Goal: Task Accomplishment & Management: Manage account settings

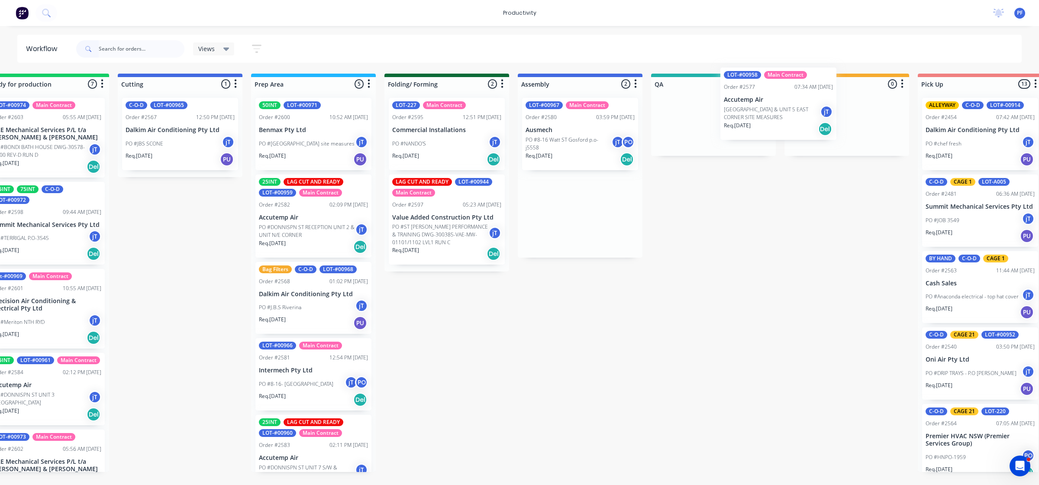
scroll to position [0, 170]
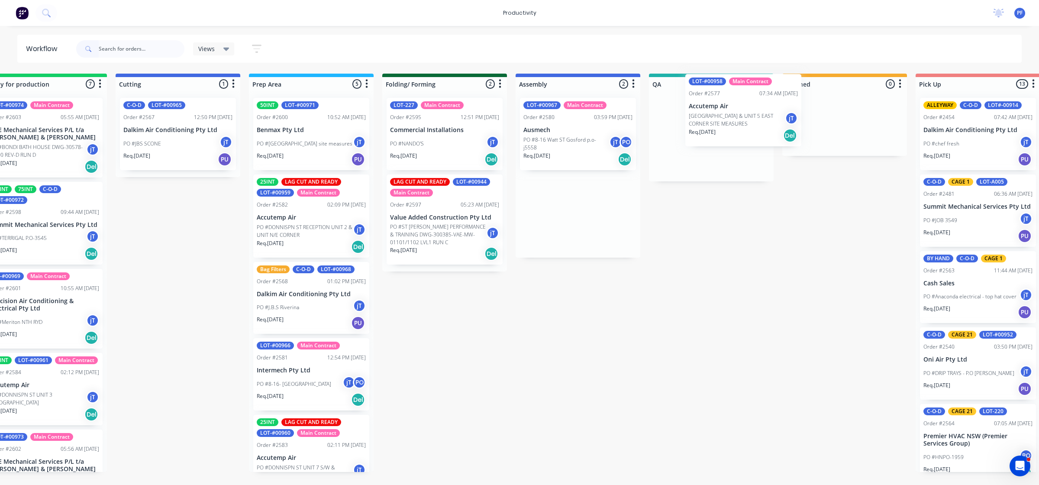
drag, startPoint x: 737, startPoint y: 139, endPoint x: 718, endPoint y: 115, distance: 30.5
click at [718, 115] on div "Submitted 41 Main Contract Order #122 09:03 AM [DATE] Precision Air Conditionin…" at bounding box center [671, 273] width 1695 height 398
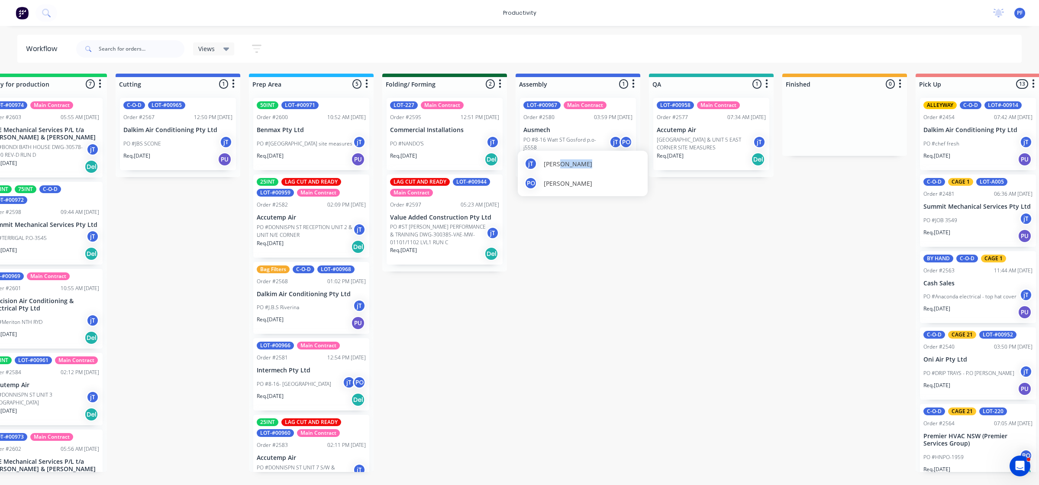
drag, startPoint x: 559, startPoint y: 152, endPoint x: 637, endPoint y: 172, distance: 80.0
click at [637, 172] on div "jT joshua Turner PO Pat O'Mullane" at bounding box center [583, 173] width 130 height 45
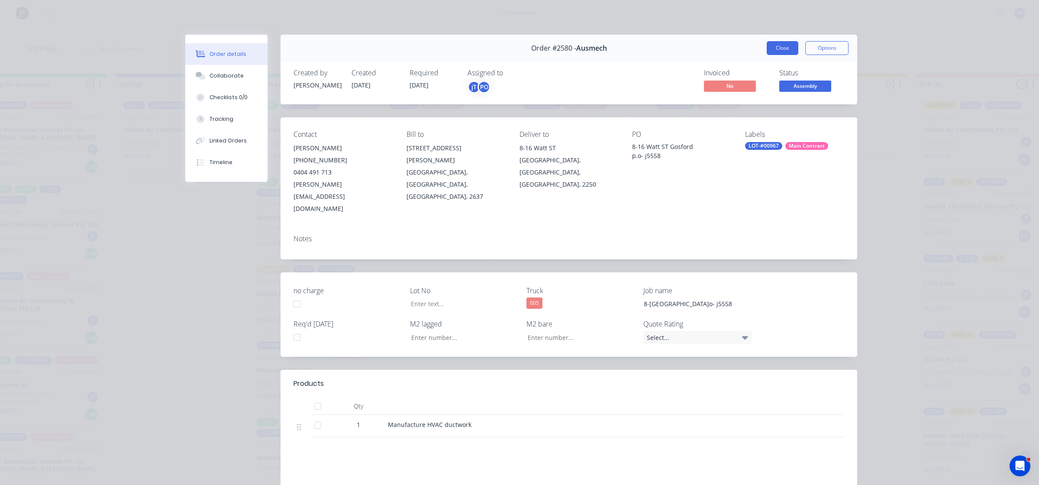
click at [780, 55] on div "Order #2580 - Ausmech Close Options" at bounding box center [569, 48] width 577 height 27
click at [780, 52] on button "Close" at bounding box center [783, 48] width 32 height 14
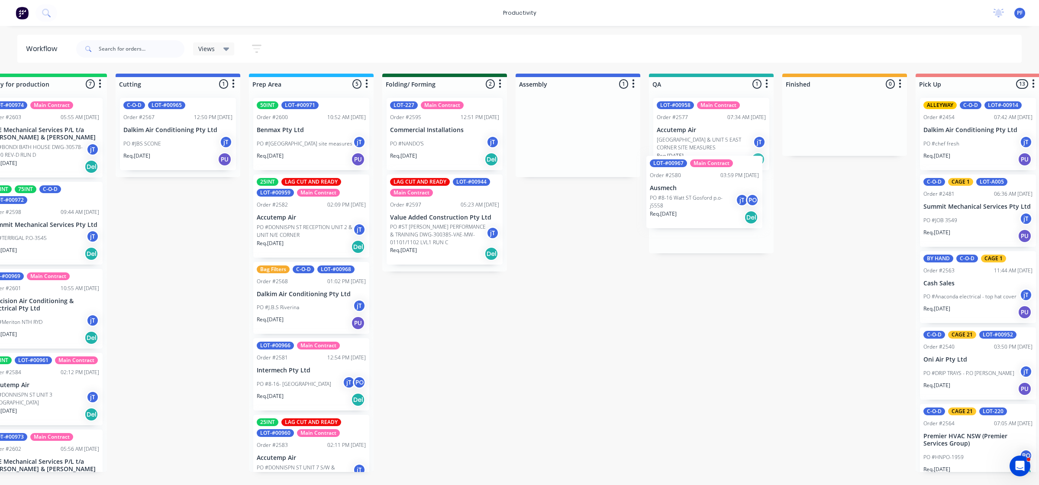
drag, startPoint x: 574, startPoint y: 129, endPoint x: 702, endPoint y: 190, distance: 141.0
click at [702, 190] on div "Submitted 41 Main Contract Order #122 09:03 AM [DATE] Precision Air Conditionin…" at bounding box center [671, 273] width 1695 height 398
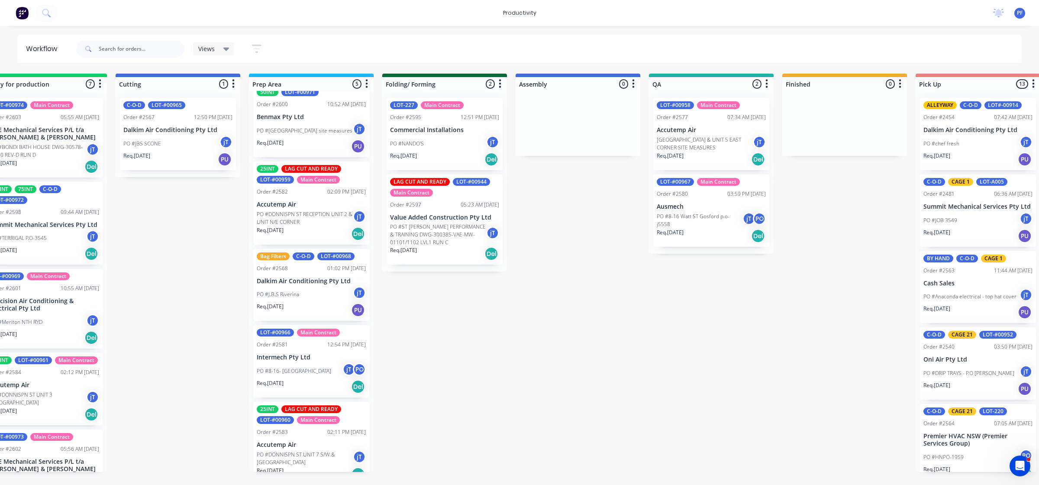
scroll to position [24, 0]
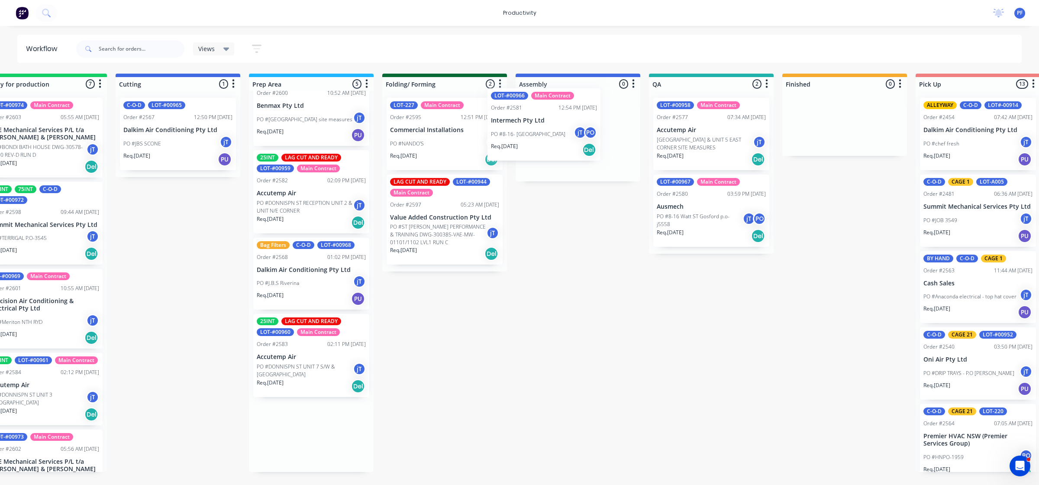
drag, startPoint x: 324, startPoint y: 348, endPoint x: 547, endPoint y: 125, distance: 315.4
click at [562, 120] on div "Submitted 41 Main Contract Order #122 09:03 AM [DATE] Precision Air Conditionin…" at bounding box center [671, 273] width 1695 height 398
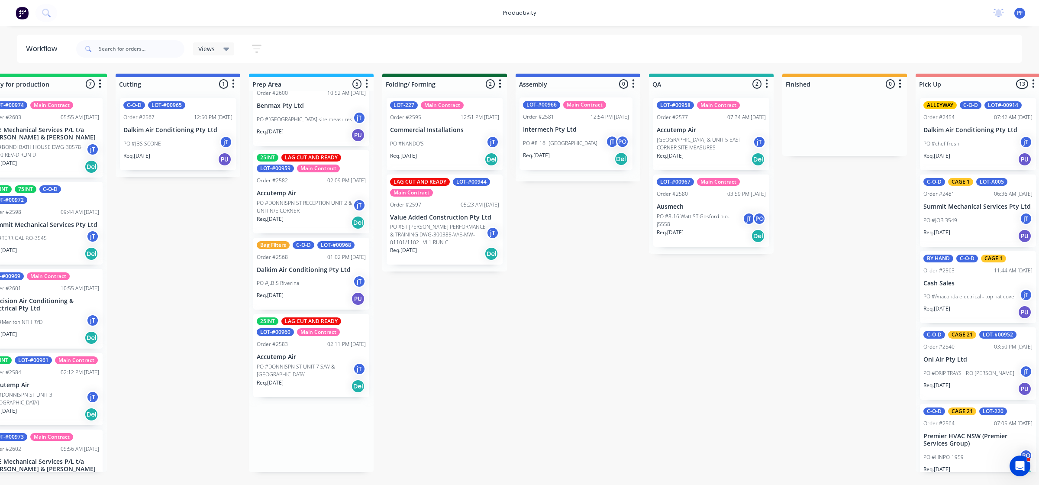
scroll to position [0, 0]
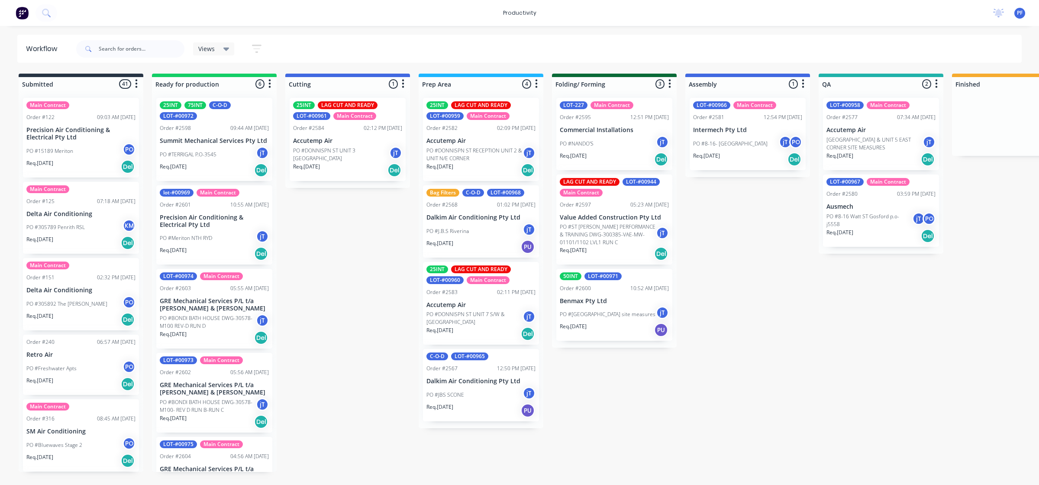
click at [830, 133] on p "Accutemp Air" at bounding box center [881, 129] width 109 height 7
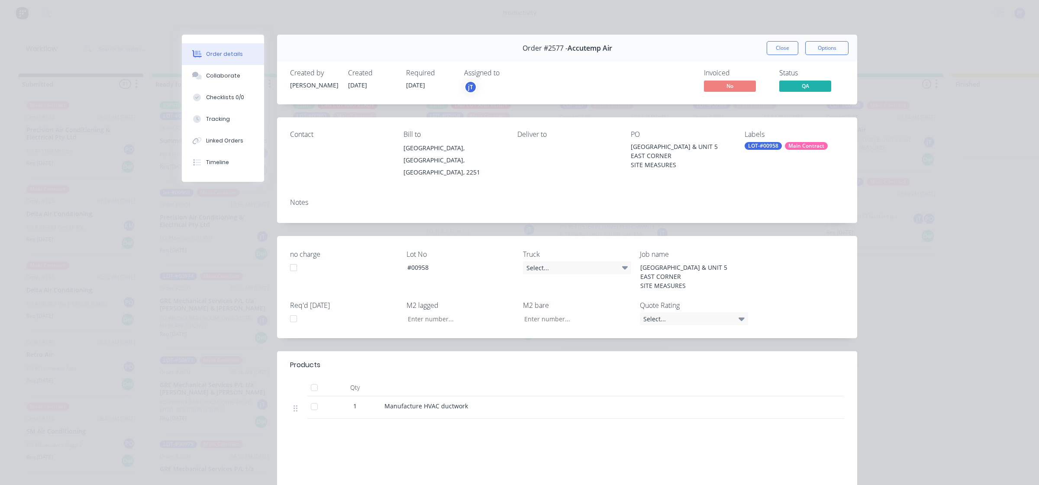
click at [769, 143] on div "LOT-#00958" at bounding box center [763, 146] width 37 height 8
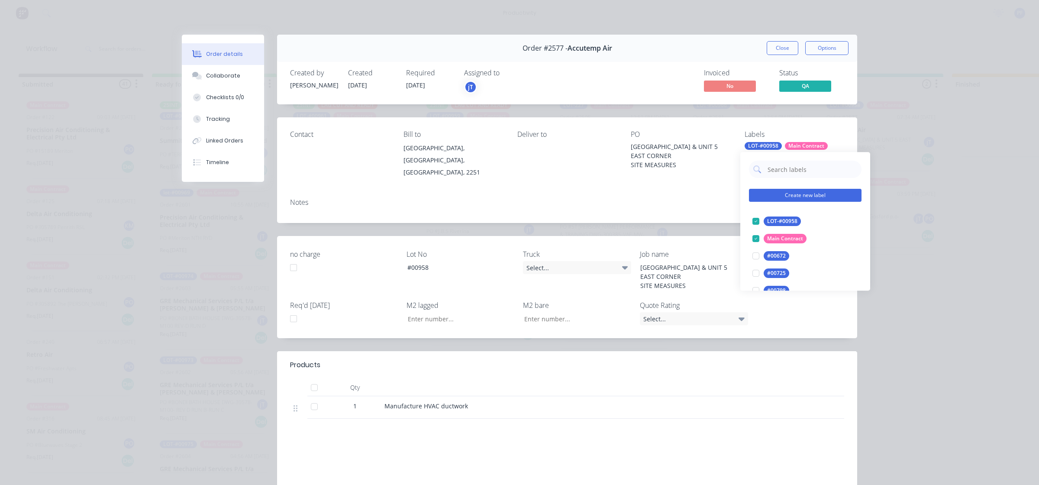
drag, startPoint x: 784, startPoint y: 152, endPoint x: 798, endPoint y: 198, distance: 47.5
click at [798, 198] on button "Create new label" at bounding box center [805, 195] width 113 height 13
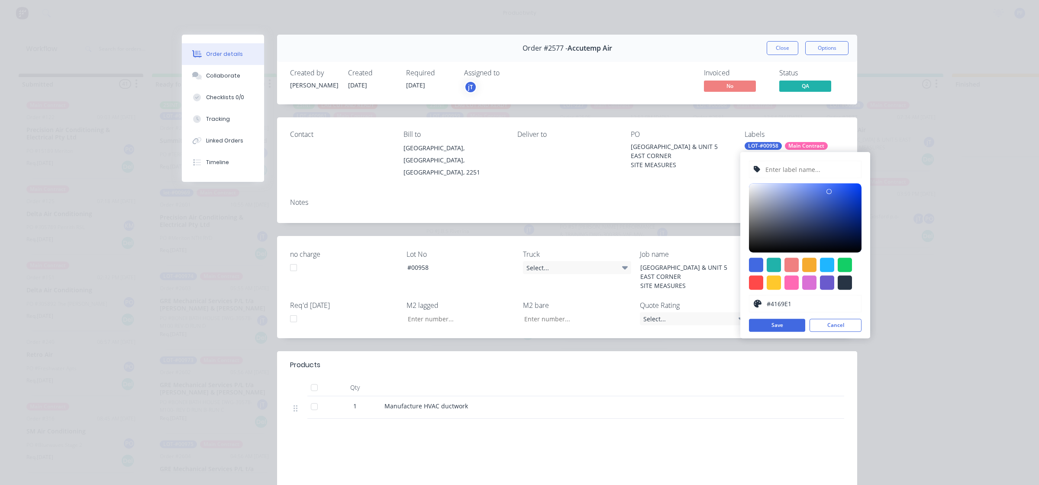
click at [791, 169] on input "text" at bounding box center [811, 169] width 92 height 16
type input "w"
type input "WAITING ON SUPPLY AIR BOX LAG"
click at [762, 278] on div at bounding box center [756, 282] width 14 height 14
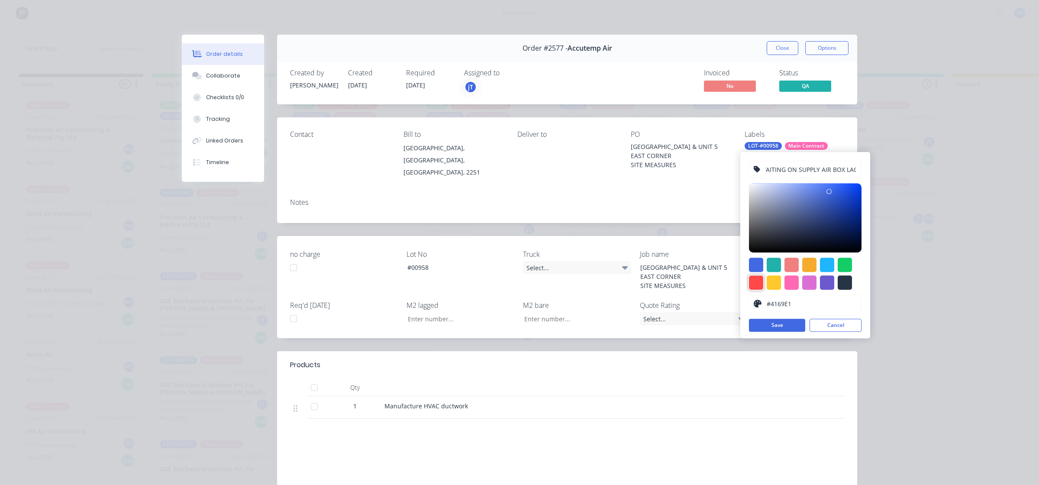
scroll to position [0, 0]
type input "#FF4949"
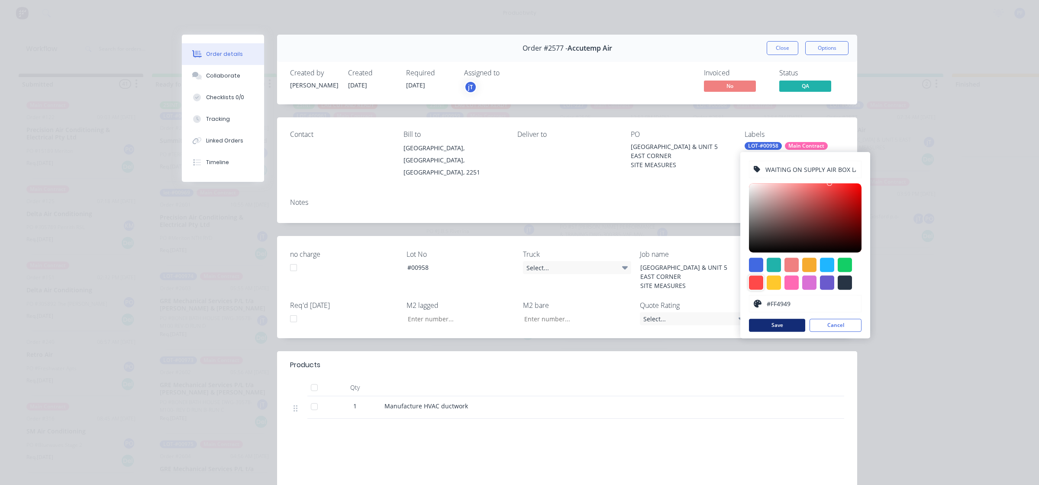
drag, startPoint x: 784, startPoint y: 324, endPoint x: 875, endPoint y: 228, distance: 132.0
click at [785, 324] on button "Save" at bounding box center [777, 325] width 56 height 13
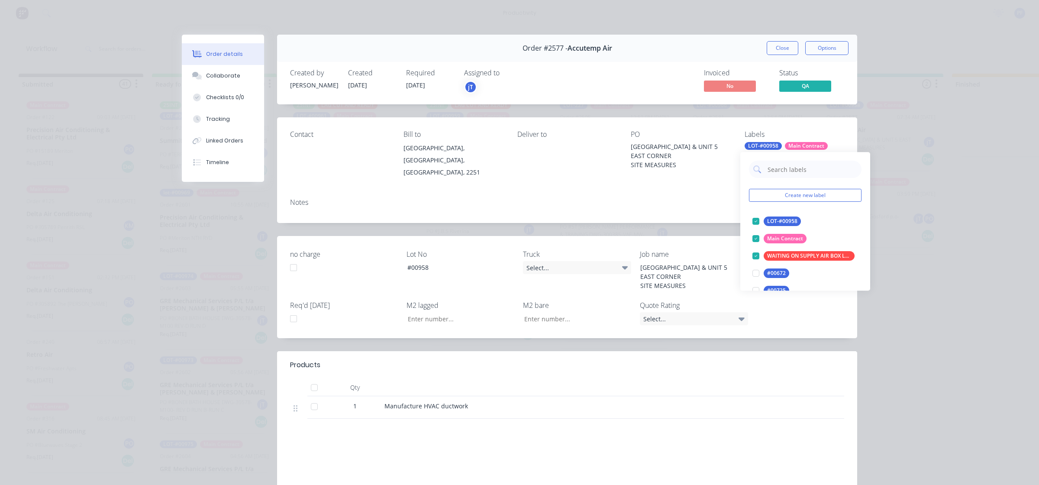
click at [721, 203] on div "Notes" at bounding box center [567, 202] width 554 height 8
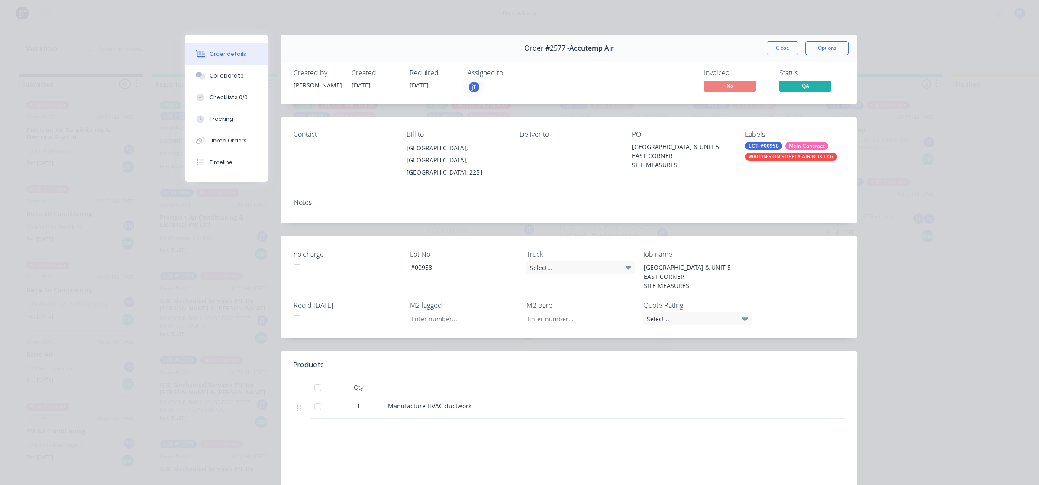
click at [796, 160] on div "WAITING ON SUPPLY AIR BOX LAG" at bounding box center [791, 157] width 92 height 8
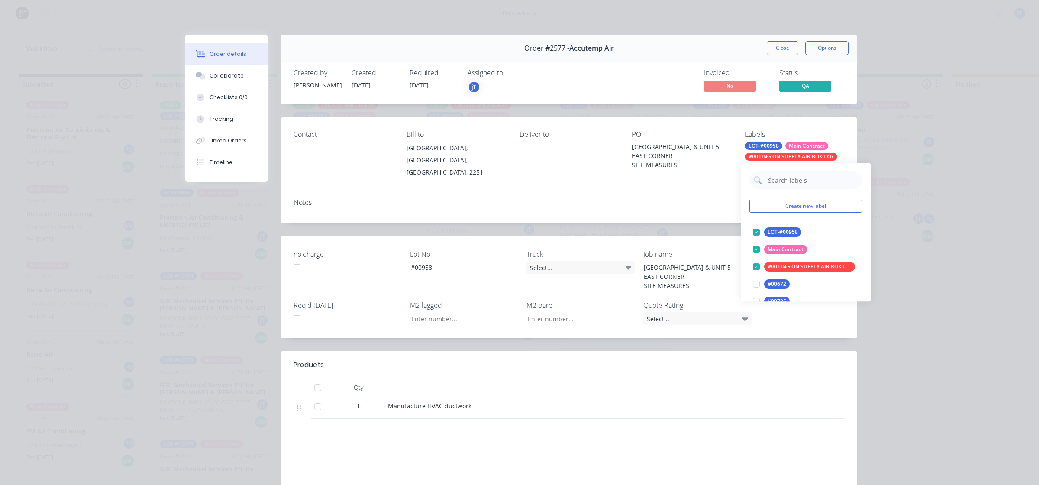
click at [804, 158] on div "WAITING ON SUPPLY AIR BOX LAG" at bounding box center [791, 157] width 92 height 8
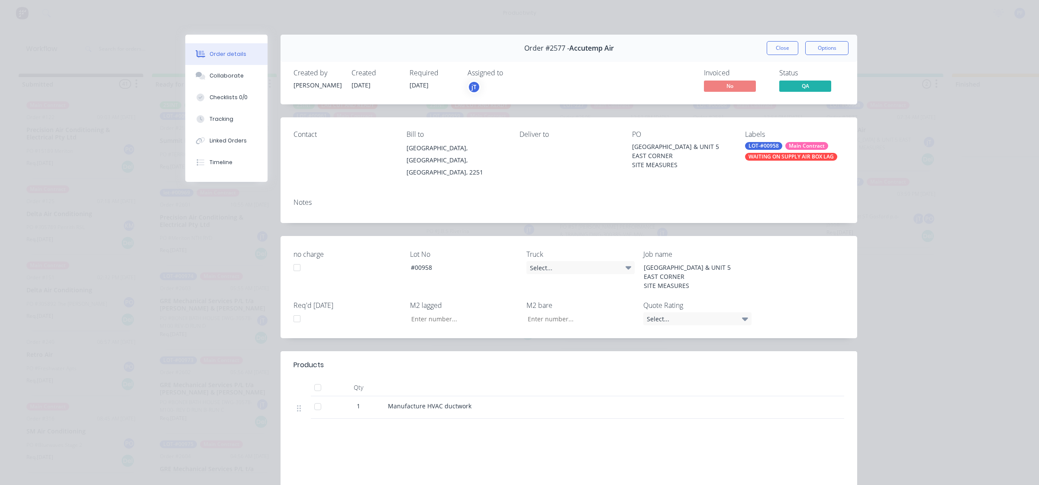
click at [799, 149] on div "Main Contract" at bounding box center [807, 146] width 43 height 8
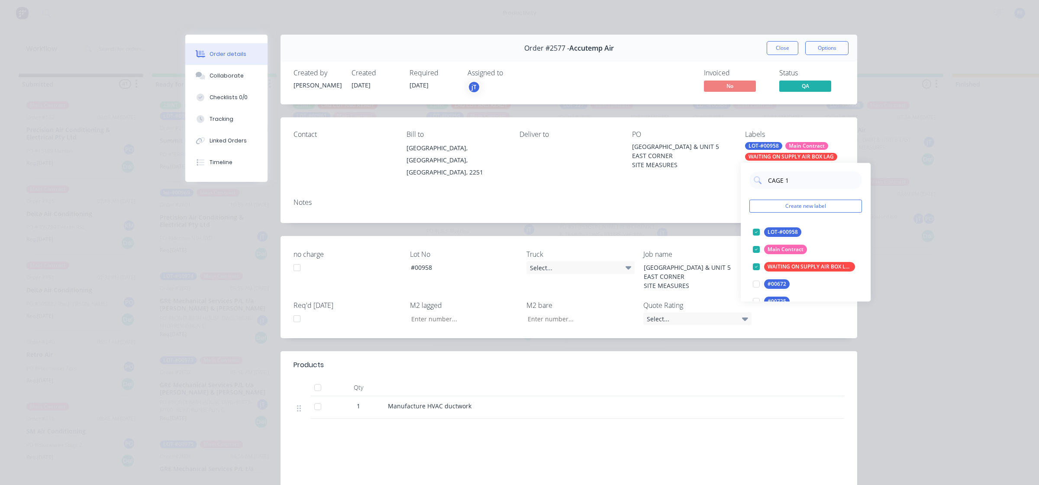
type input "CAGE 19"
click at [756, 234] on div at bounding box center [756, 231] width 17 height 17
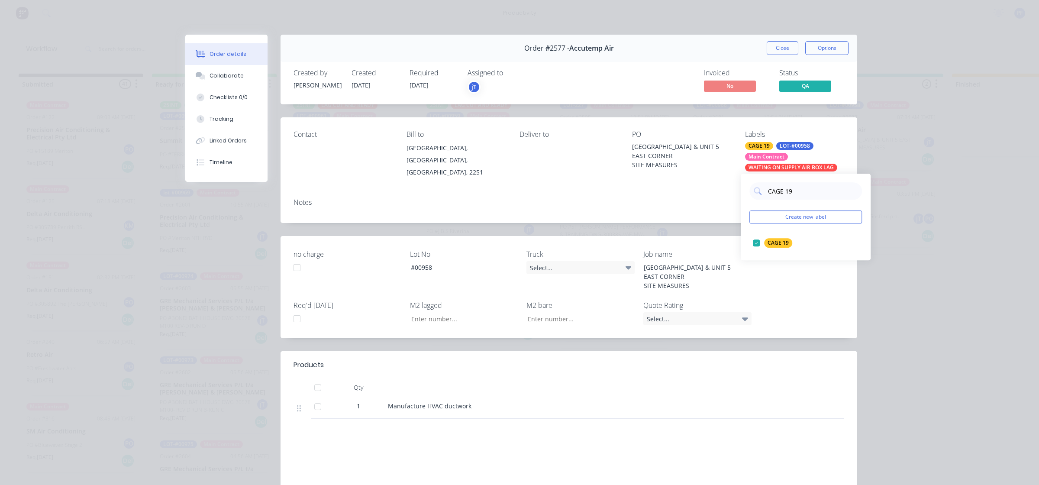
click at [714, 184] on div "Contact Bill to Picketts Valley, New South Wales, Australia, 2251 Deliver to PO…" at bounding box center [569, 170] width 577 height 106
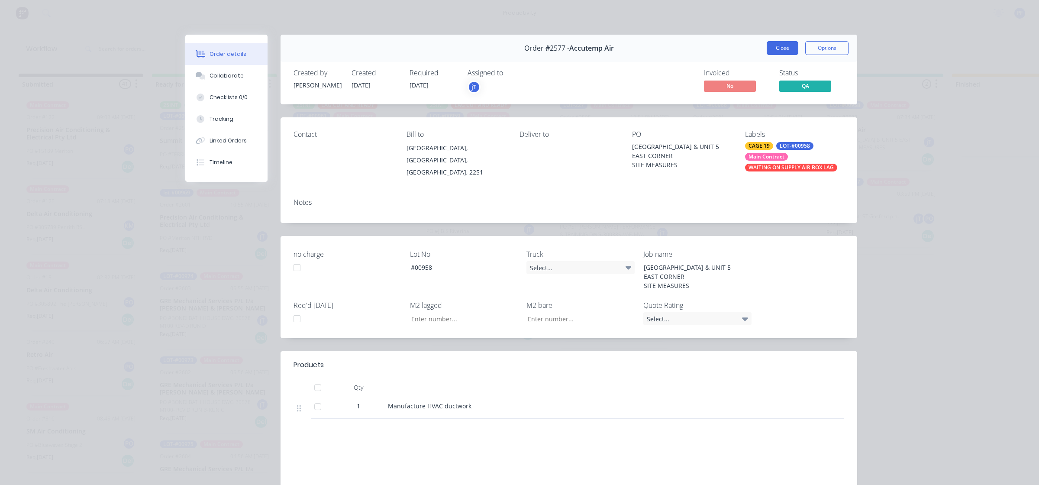
click at [774, 45] on button "Close" at bounding box center [783, 48] width 32 height 14
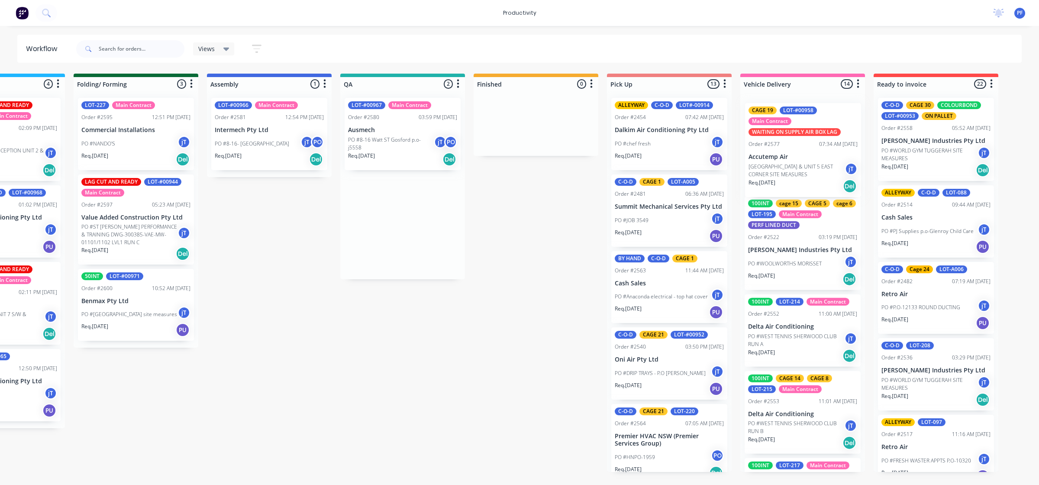
scroll to position [0, 479]
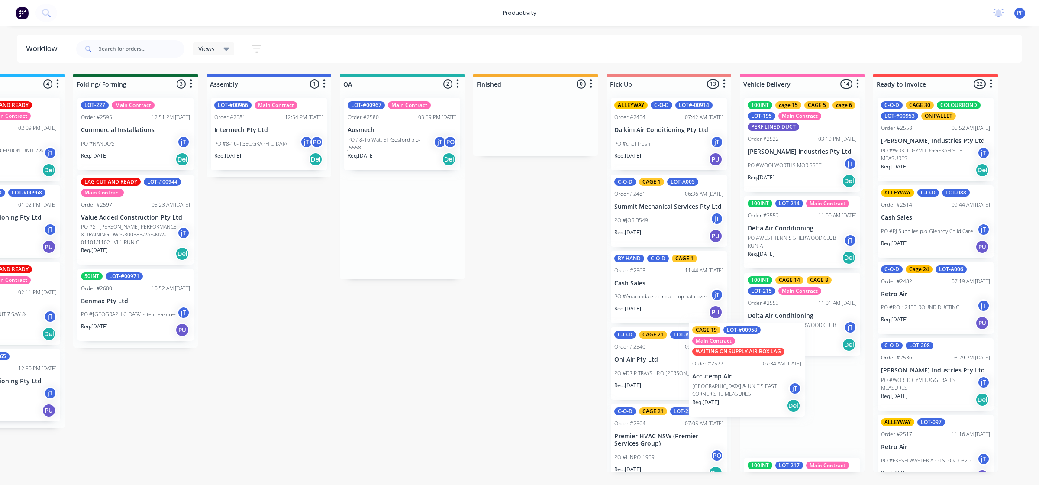
drag, startPoint x: 858, startPoint y: 152, endPoint x: 727, endPoint y: 377, distance: 259.6
click at [727, 377] on div "Submitted 41 Main Contract Order #122 09:03 AM 29/07/24 Precision Air Condition…" at bounding box center [362, 273] width 1695 height 398
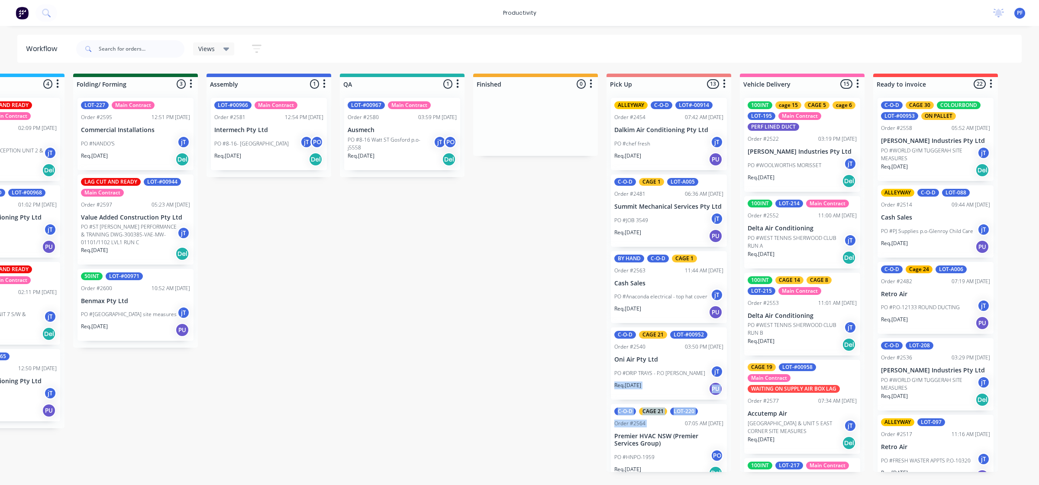
drag, startPoint x: 729, startPoint y: 384, endPoint x: 679, endPoint y: 415, distance: 58.8
click at [679, 415] on div "ALLEYWAY C-O-D LOT#-00914 Order #2454 07:42 AM 24/07/25 Dalkim Air Conditioning…" at bounding box center [669, 281] width 125 height 381
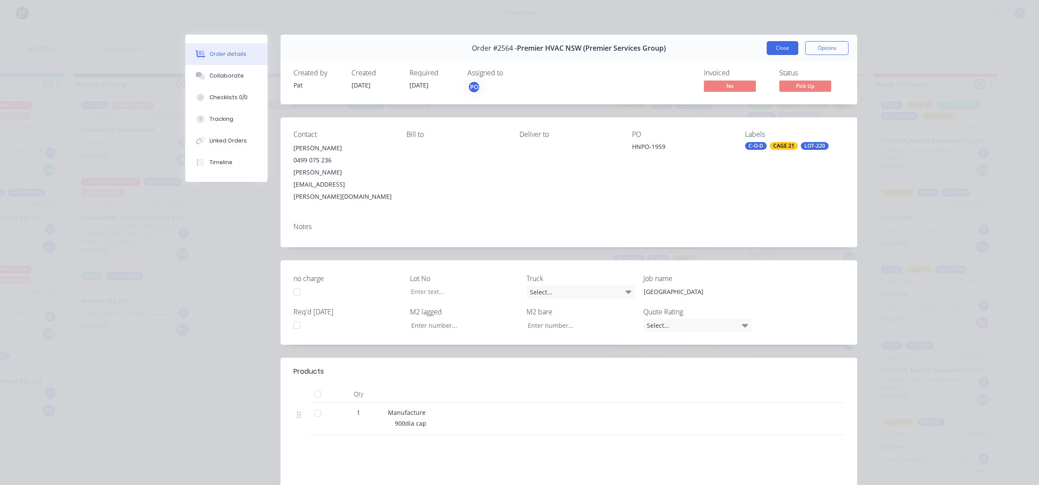
click at [777, 45] on button "Close" at bounding box center [783, 48] width 32 height 14
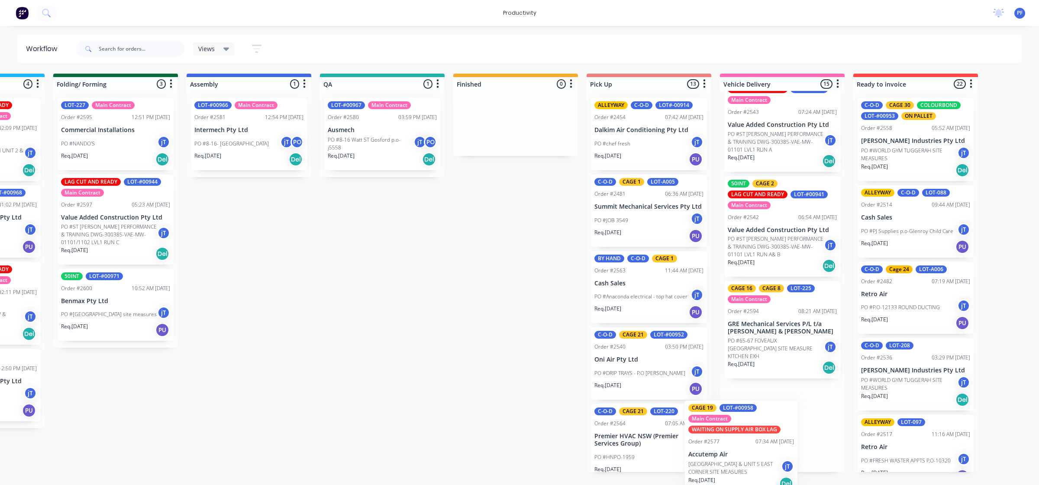
scroll to position [1016, 0]
drag, startPoint x: 791, startPoint y: 213, endPoint x: 741, endPoint y: 438, distance: 230.6
click at [741, 441] on div "100INT cage 15 CAGE 5 cage 6 LOT-195 Main Contract PERF LINED DUCT Order #2522 …" at bounding box center [782, 281] width 125 height 381
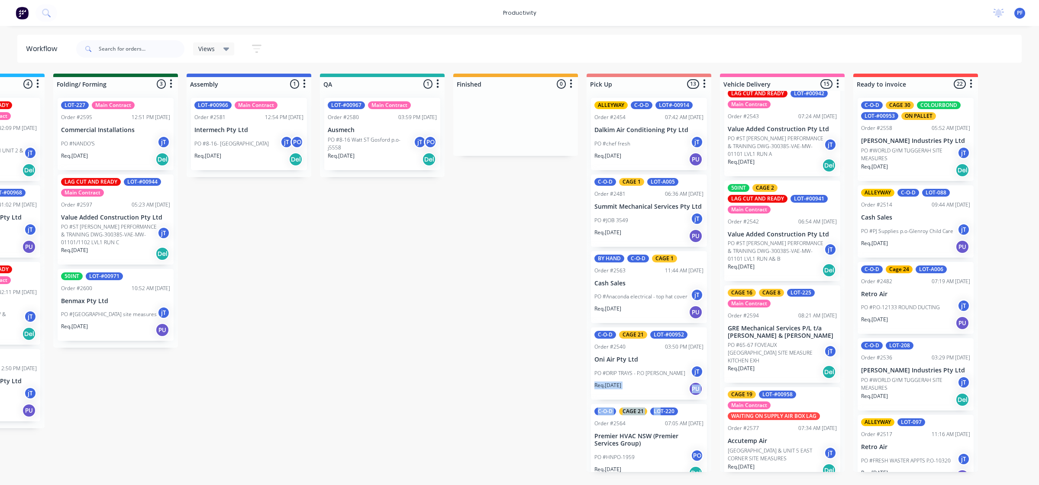
scroll to position [0, 498]
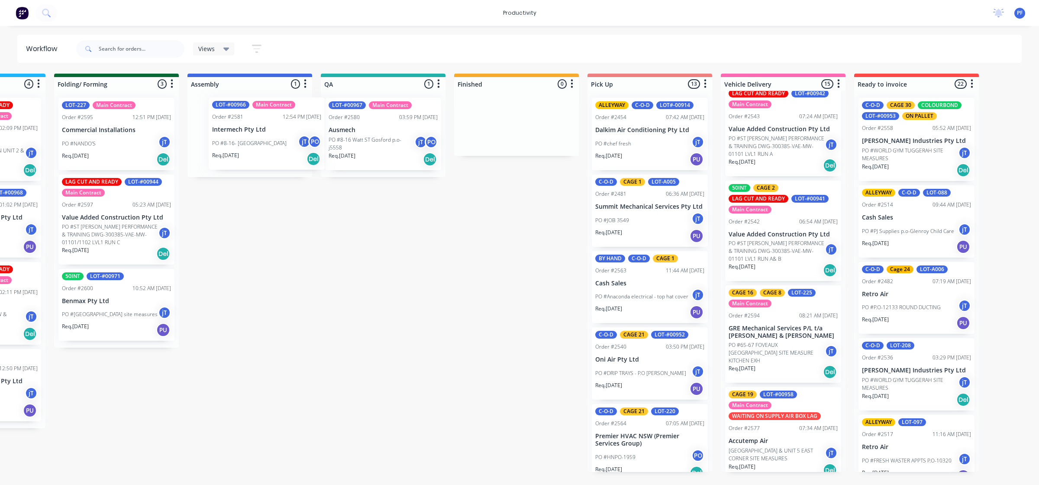
drag, startPoint x: 232, startPoint y: 131, endPoint x: 250, endPoint y: 133, distance: 18.3
click at [250, 133] on div "LOT-#00966 Main Contract Order #2581 12:54 PM 13/08/25 Intermech Pty Ltd PO #8-…" at bounding box center [250, 134] width 125 height 86
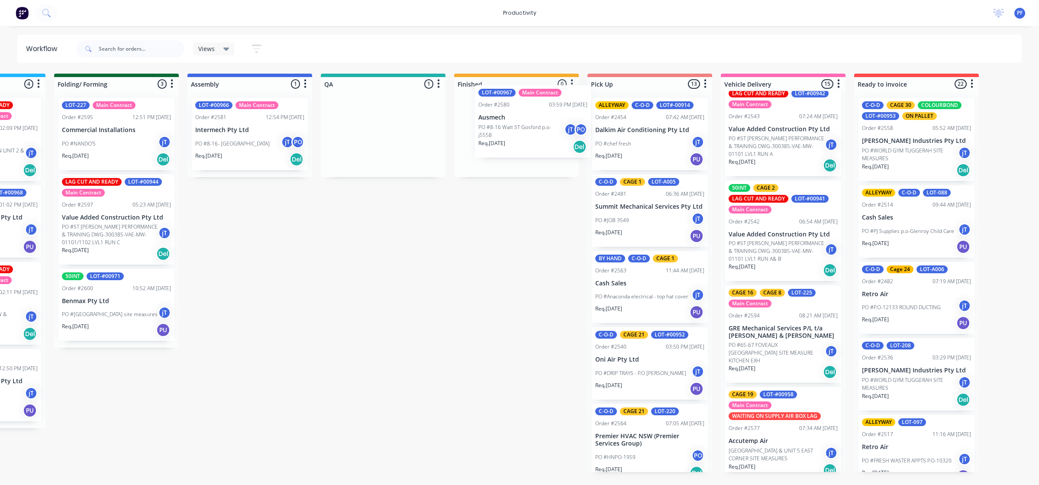
drag, startPoint x: 395, startPoint y: 126, endPoint x: 518, endPoint y: 113, distance: 123.6
click at [520, 113] on div "Submitted 41 Main Contract Order #122 09:03 AM 29/07/24 Precision Air Condition…" at bounding box center [343, 273] width 1695 height 398
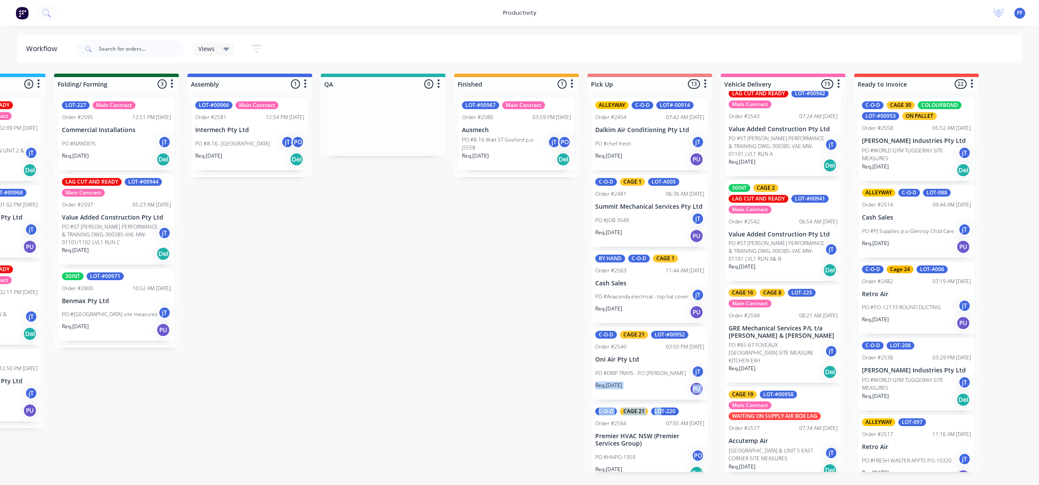
click at [515, 131] on p "Ausmech" at bounding box center [516, 129] width 109 height 7
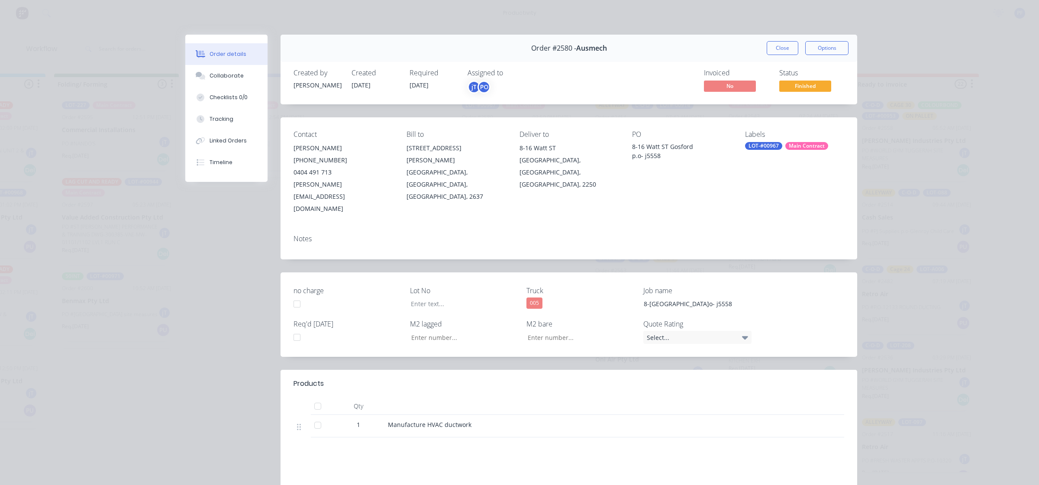
drag, startPoint x: 759, startPoint y: 143, endPoint x: 765, endPoint y: 150, distance: 8.9
click at [759, 143] on div "LOT-#00967" at bounding box center [763, 146] width 37 height 8
click at [785, 168] on input "CAGWE 11" at bounding box center [812, 169] width 91 height 17
type input "CAGE 11"
drag, startPoint x: 753, startPoint y: 219, endPoint x: 689, endPoint y: 216, distance: 63.3
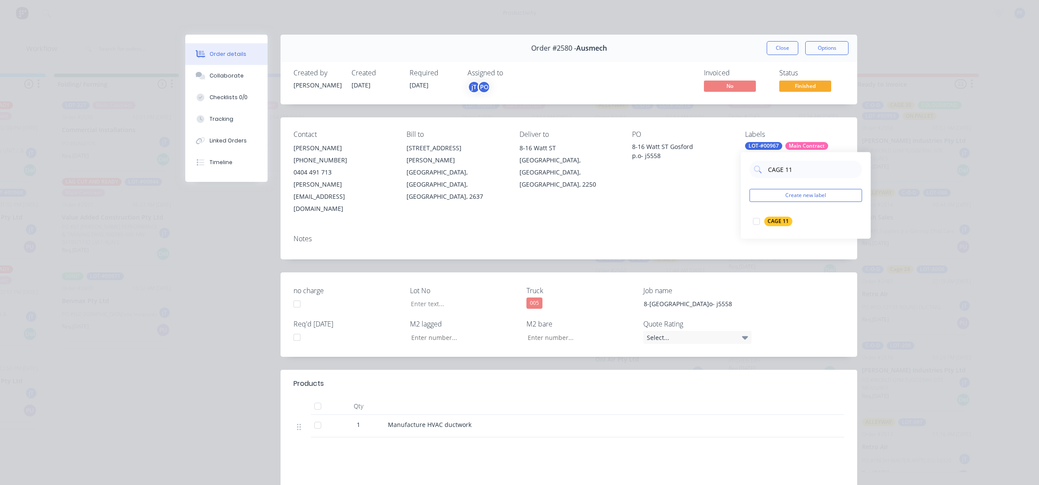
click at [753, 218] on div at bounding box center [756, 221] width 17 height 17
click at [686, 228] on div "Notes" at bounding box center [569, 244] width 577 height 32
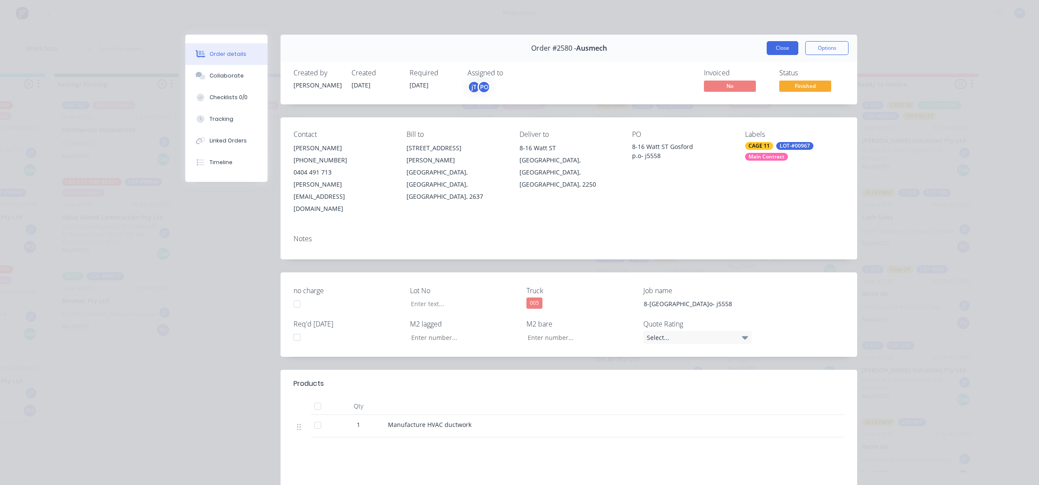
click at [776, 53] on button "Close" at bounding box center [783, 48] width 32 height 14
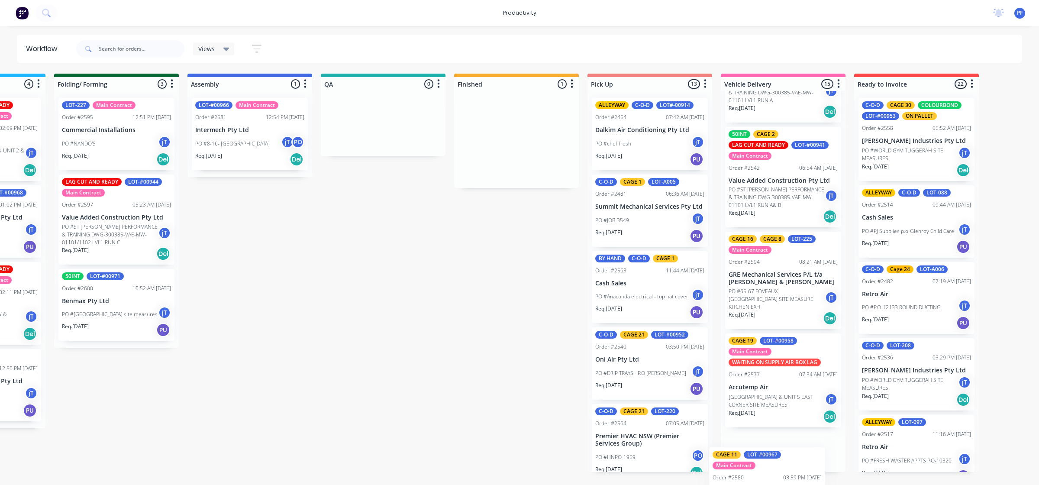
scroll to position [1099, 0]
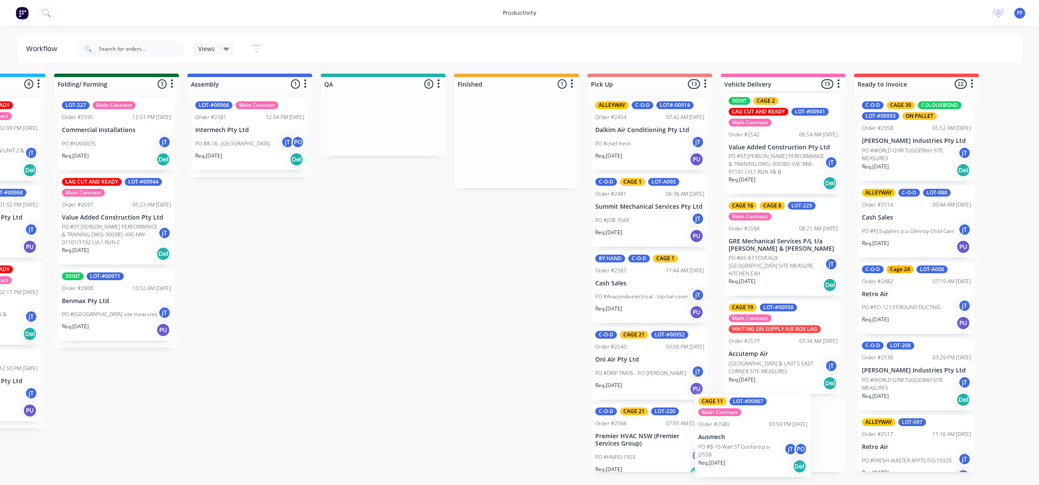
drag, startPoint x: 529, startPoint y: 147, endPoint x: 775, endPoint y: 442, distance: 383.7
click at [772, 443] on div "Submitted 41 Main Contract Order #122 09:03 AM 29/07/24 Precision Air Condition…" at bounding box center [343, 273] width 1695 height 398
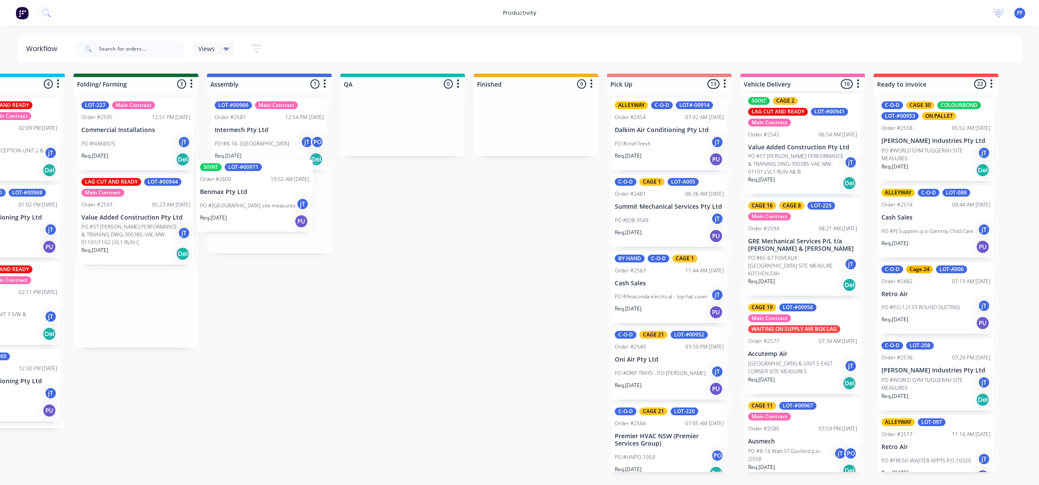
drag, startPoint x: 109, startPoint y: 304, endPoint x: 226, endPoint y: 189, distance: 164.4
click at [249, 195] on div "Submitted 41 Main Contract Order #122 09:03 AM 29/07/24 Precision Air Condition…" at bounding box center [362, 273] width 1695 height 398
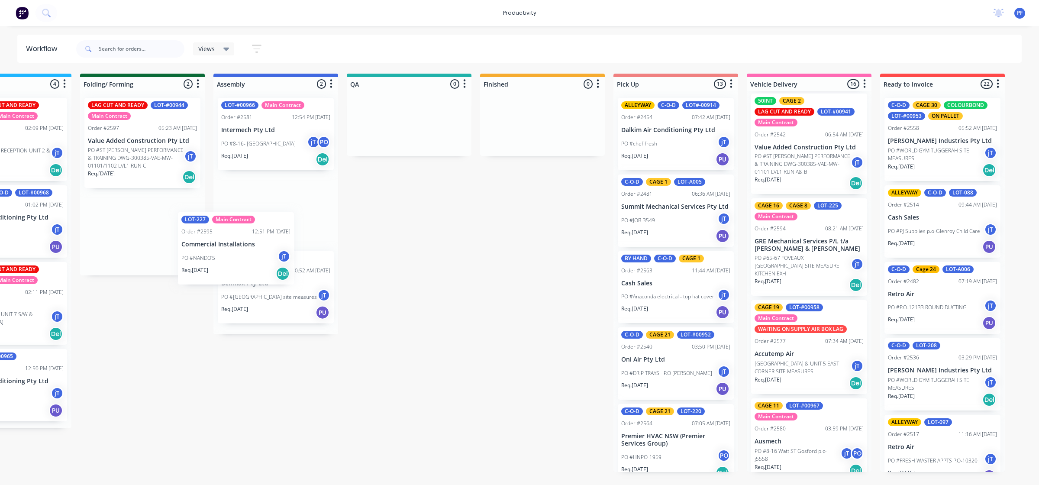
scroll to position [0, 469]
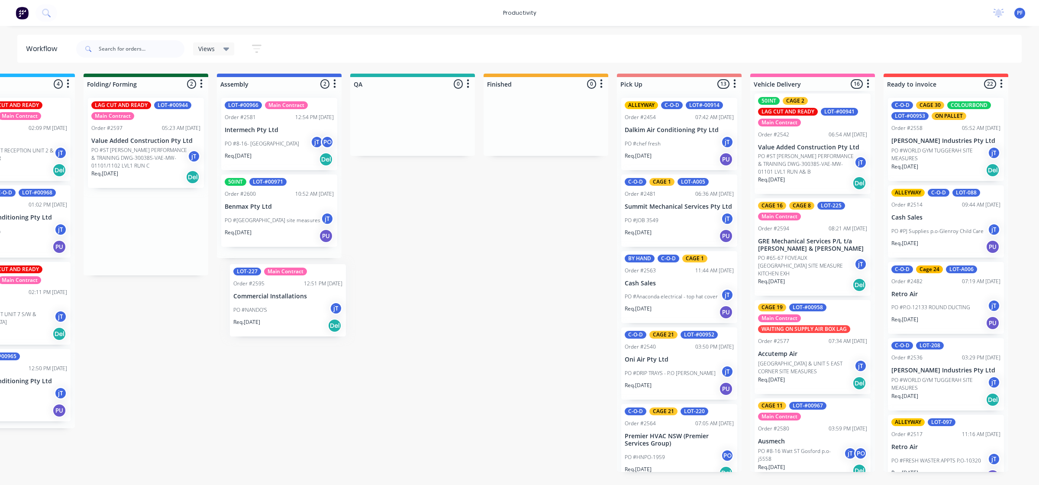
drag, startPoint x: 163, startPoint y: 176, endPoint x: 272, endPoint y: 294, distance: 160.0
click at [272, 295] on div "Submitted 41 Main Contract Order #122 09:03 AM 29/07/24 Precision Air Condition…" at bounding box center [372, 273] width 1695 height 398
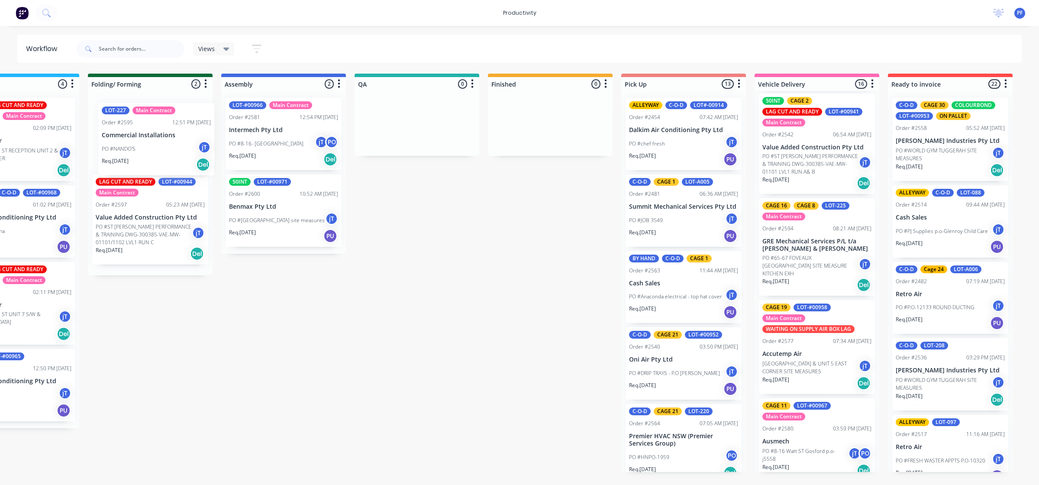
scroll to position [0, 462]
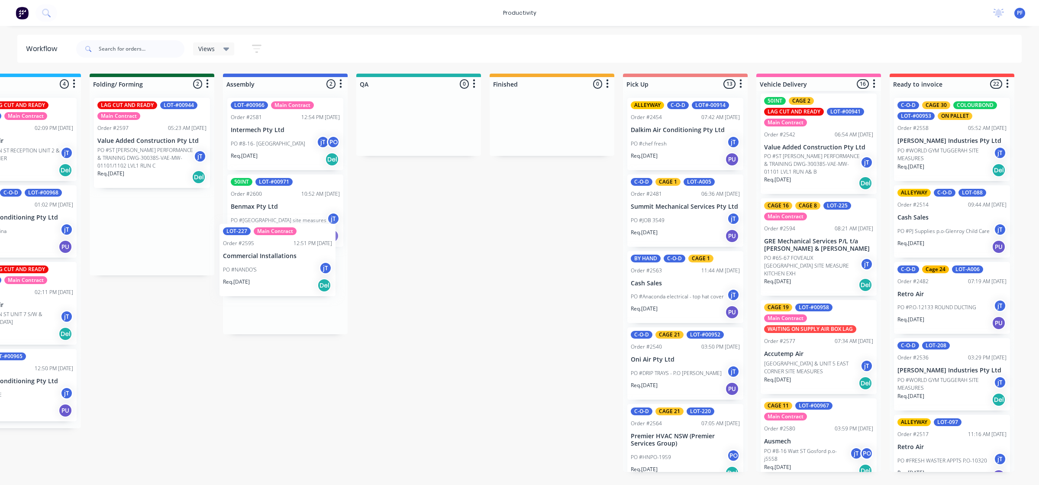
drag, startPoint x: 155, startPoint y: 141, endPoint x: 290, endPoint y: 269, distance: 186.8
click at [290, 269] on div "Submitted 41 Main Contract Order #122 09:03 AM 29/07/24 Precision Air Condition…" at bounding box center [378, 273] width 1695 height 398
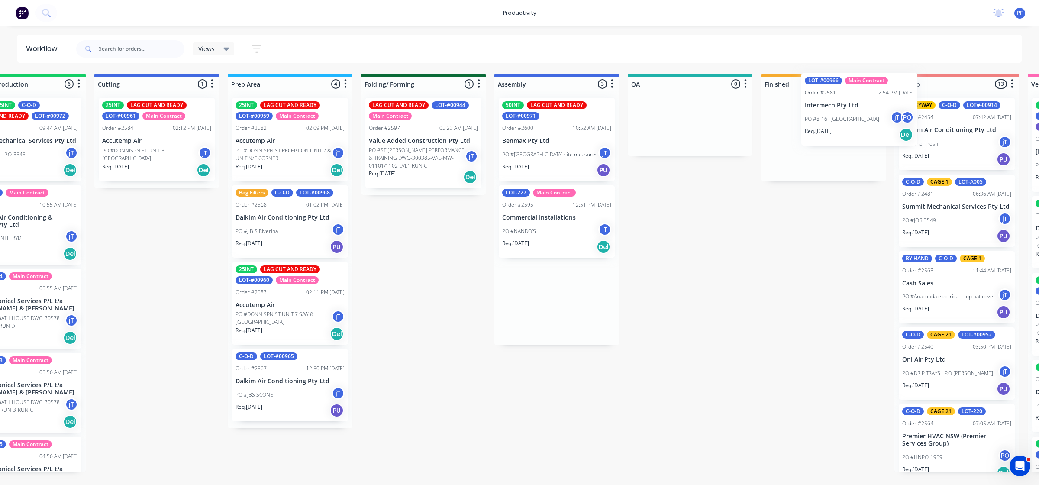
drag, startPoint x: 774, startPoint y: 126, endPoint x: 882, endPoint y: 104, distance: 110.1
click at [882, 104] on div "Submitted 41 Main Contract Order #122 09:03 AM 29/07/24 Precision Air Condition…" at bounding box center [650, 273] width 1695 height 398
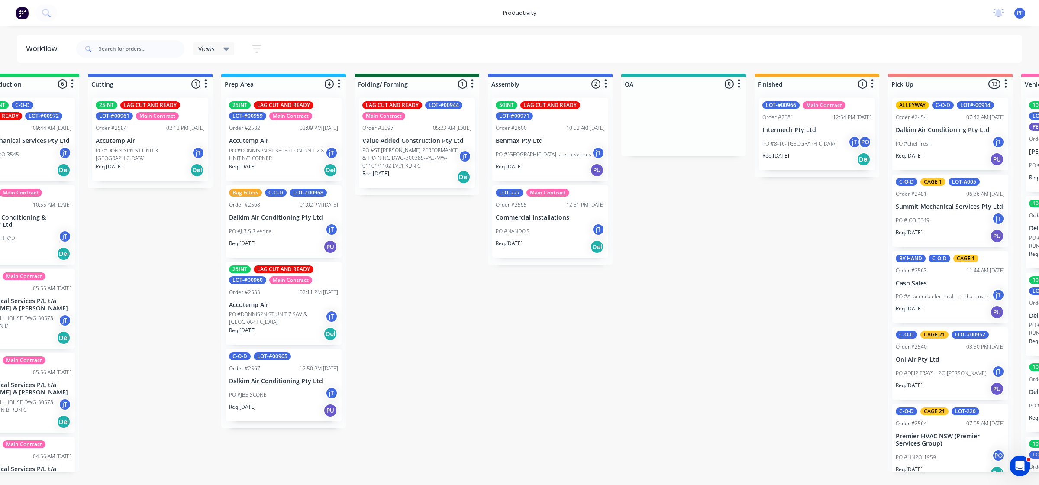
click at [780, 137] on div "PO #8-16- Watt St Gosford jT PO" at bounding box center [817, 144] width 109 height 16
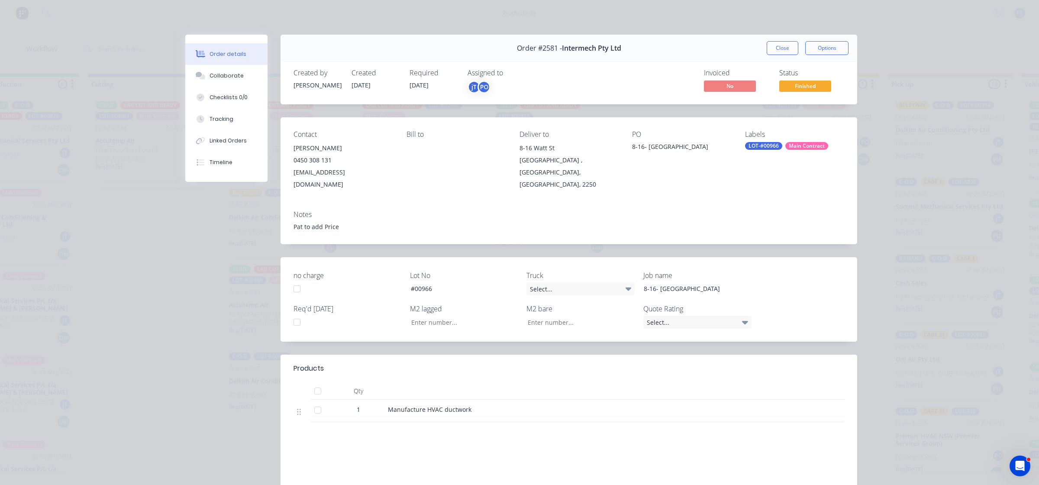
drag, startPoint x: 760, startPoint y: 142, endPoint x: 761, endPoint y: 148, distance: 6.2
click at [760, 144] on div "Labels LOT-#00966 Main Contract" at bounding box center [794, 160] width 99 height 60
click at [761, 147] on div "LOT-#00966" at bounding box center [763, 146] width 37 height 8
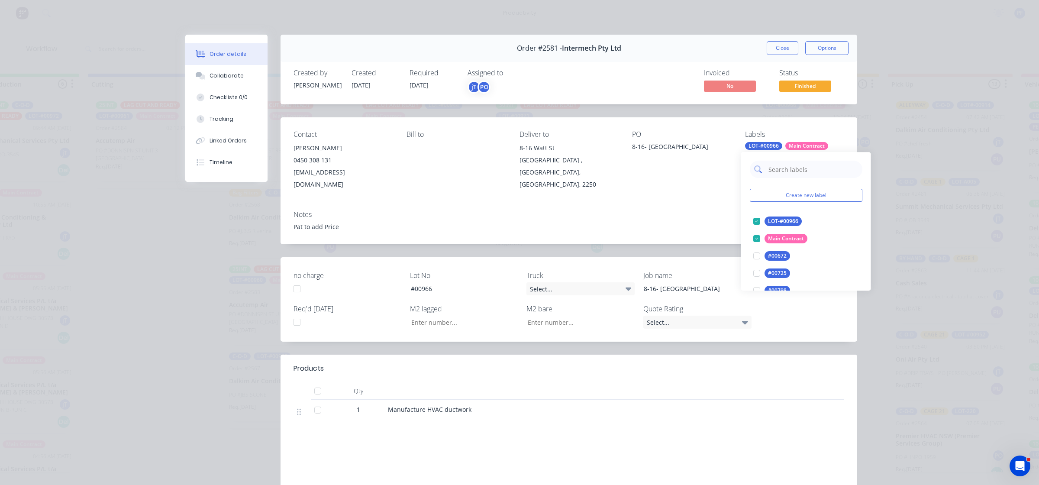
drag, startPoint x: 766, startPoint y: 146, endPoint x: 805, endPoint y: 168, distance: 45.3
click at [798, 167] on input "text" at bounding box center [813, 169] width 91 height 17
type input "CAGE 26"
drag, startPoint x: 757, startPoint y: 221, endPoint x: 739, endPoint y: 217, distance: 18.6
click at [756, 220] on div at bounding box center [756, 221] width 17 height 17
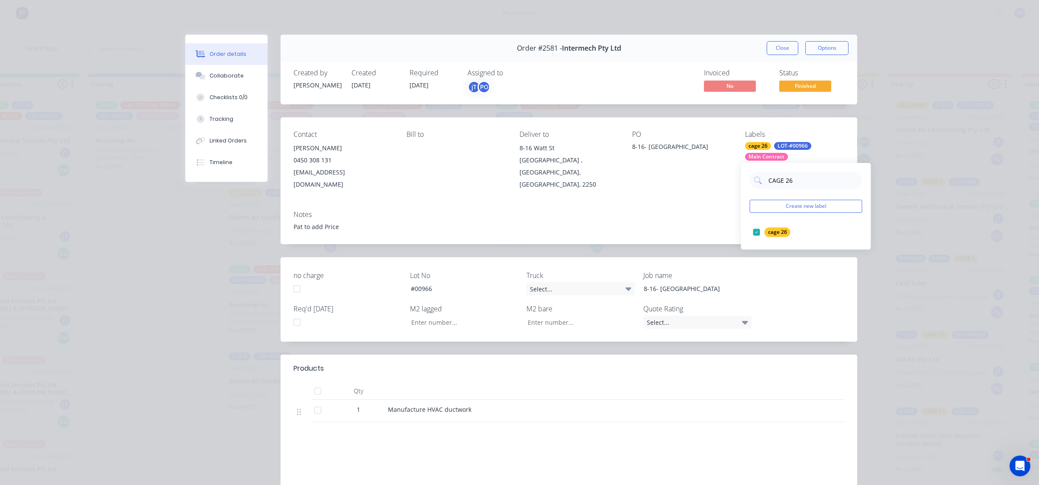
click at [718, 204] on div "Notes Pat to add Price" at bounding box center [569, 224] width 577 height 41
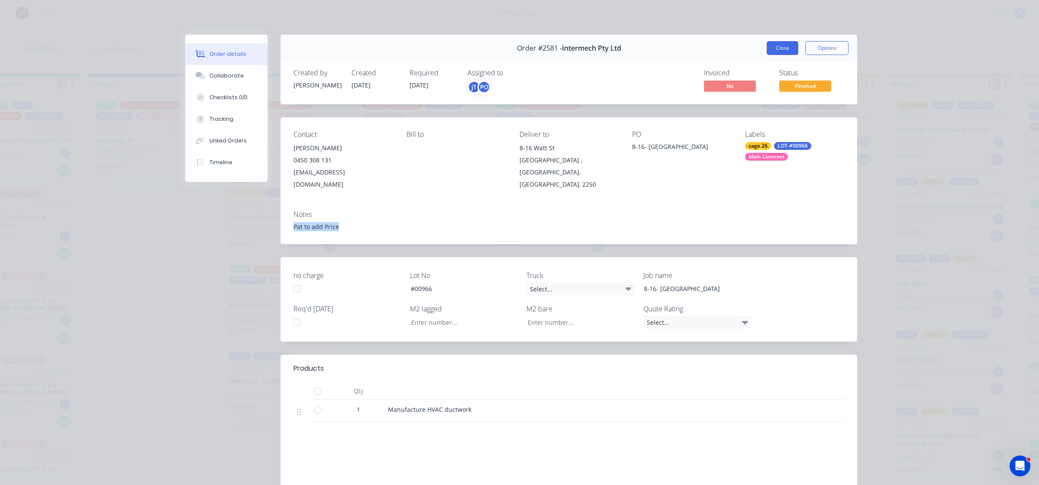
click at [776, 50] on button "Close" at bounding box center [783, 48] width 32 height 14
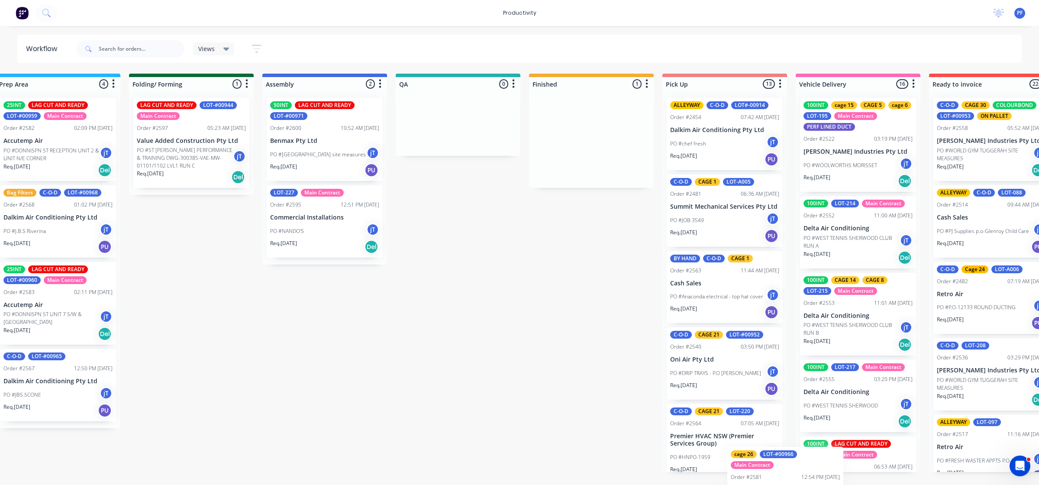
drag, startPoint x: 785, startPoint y: 148, endPoint x: 746, endPoint y: 497, distance: 351.1
click at [616, 433] on html "productivity productivity Workflow Planner Delivery Scheduling Timesheets No ne…" at bounding box center [96, 216] width 1039 height 433
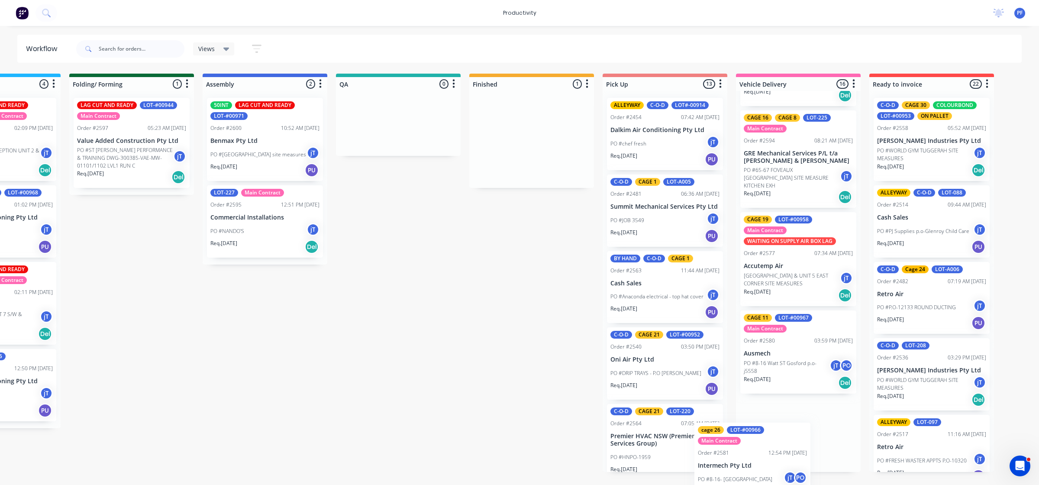
scroll to position [1186, 0]
drag, startPoint x: 592, startPoint y: 161, endPoint x: 769, endPoint y: 457, distance: 344.9
click at [769, 457] on div "Submitted 41 Main Contract Order #122 09:03 AM 29/07/24 Precision Air Condition…" at bounding box center [358, 273] width 1695 height 398
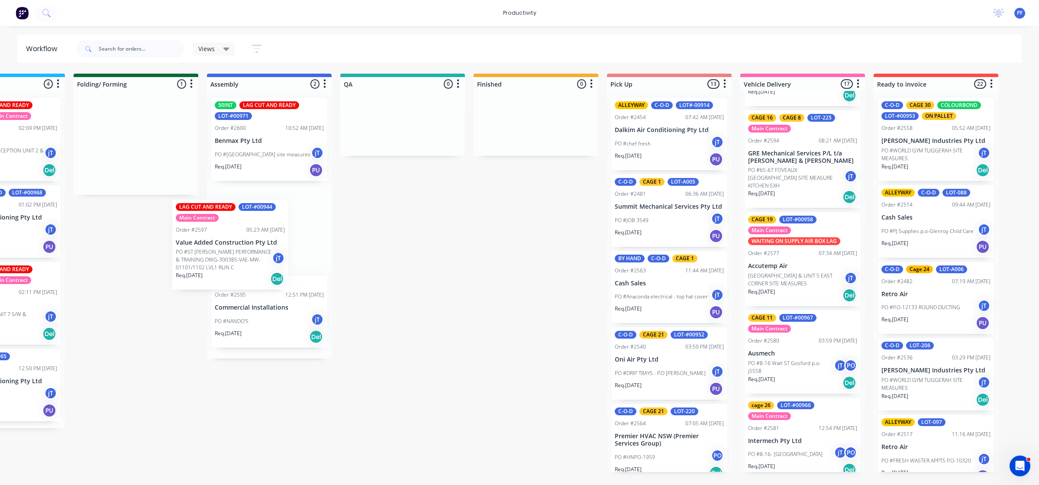
scroll to position [0, 475]
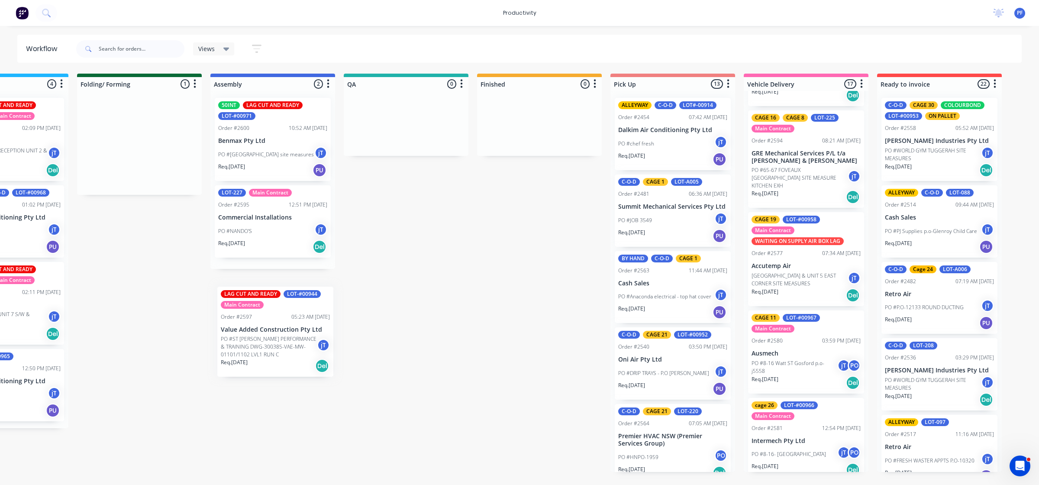
drag, startPoint x: 116, startPoint y: 159, endPoint x: 256, endPoint y: 343, distance: 231.4
click at [256, 344] on div "Submitted 41 Main Contract Order #122 09:03 AM 29/07/24 Precision Air Condition…" at bounding box center [365, 273] width 1695 height 398
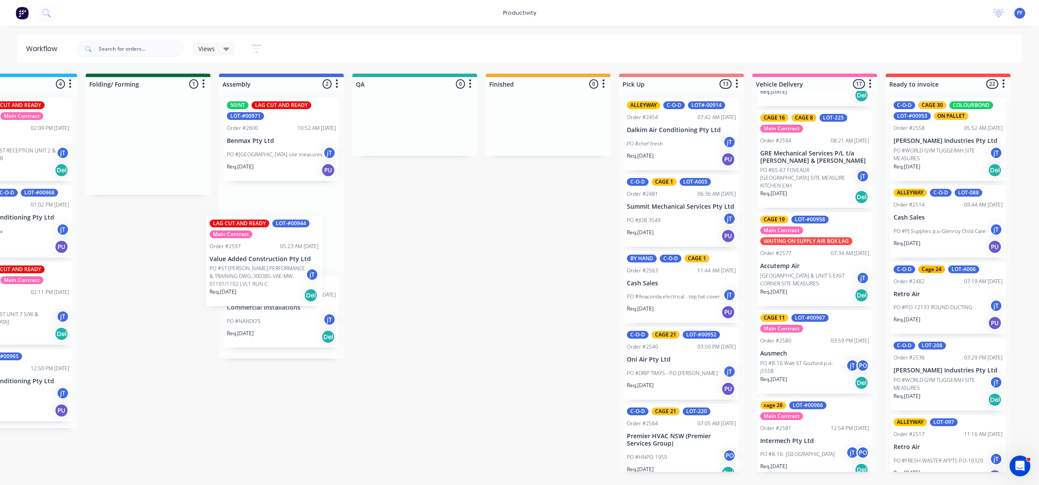
scroll to position [0, 465]
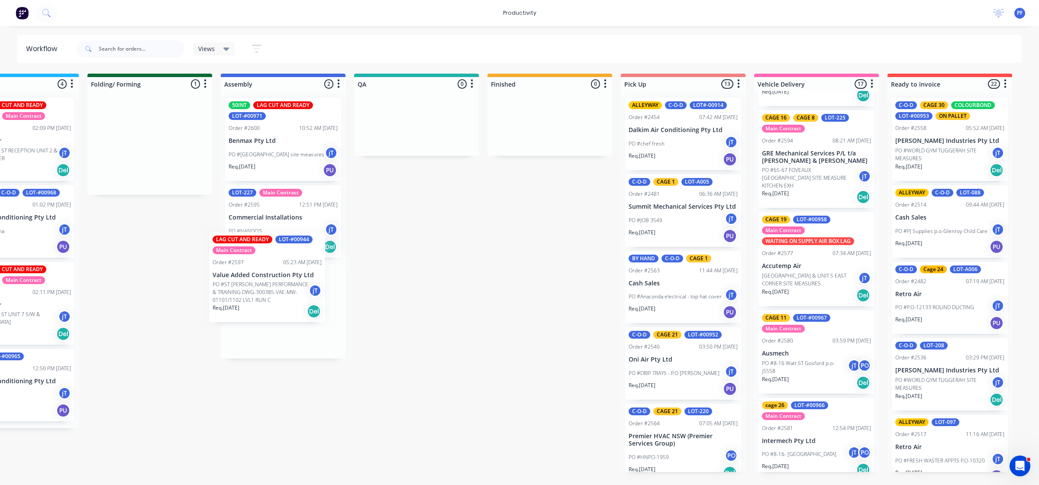
drag, startPoint x: 159, startPoint y: 184, endPoint x: 251, endPoint y: 302, distance: 149.7
click at [251, 302] on div "Submitted 41 Main Contract Order #122 09:03 AM 29/07/24 Precision Air Condition…" at bounding box center [376, 273] width 1695 height 398
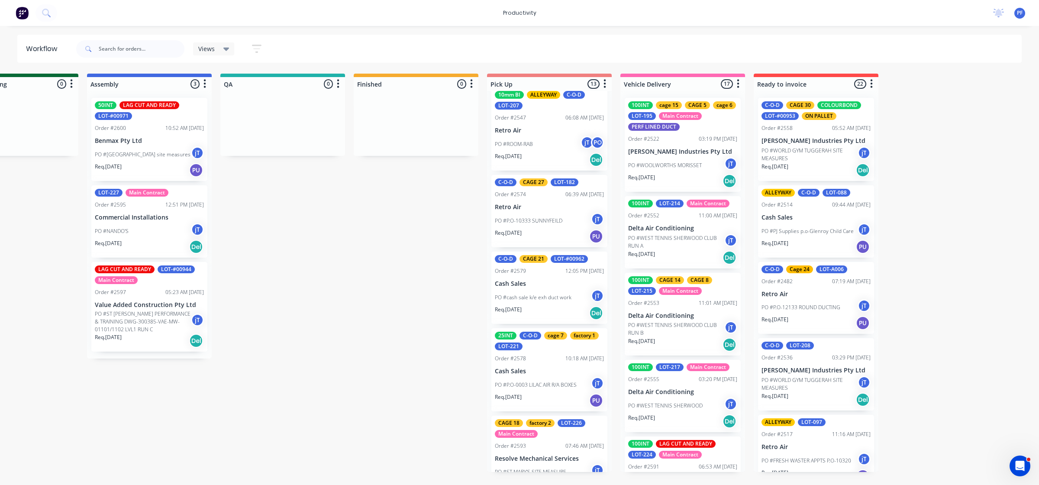
scroll to position [665, 0]
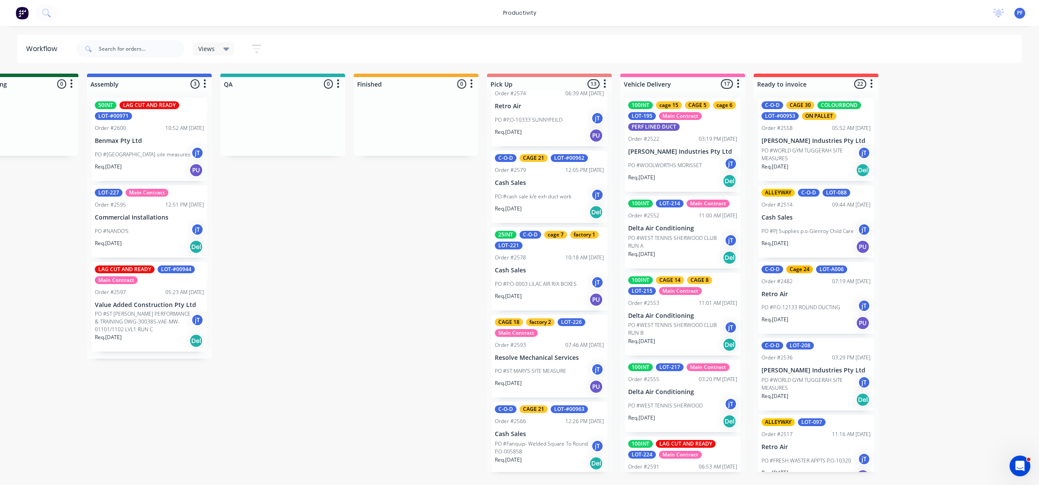
click at [128, 42] on div at bounding box center [130, 49] width 108 height 26
click at [126, 44] on input "text" at bounding box center [142, 48] width 86 height 17
click at [115, 48] on input "text" at bounding box center [142, 48] width 86 height 17
type input "LIGHT"
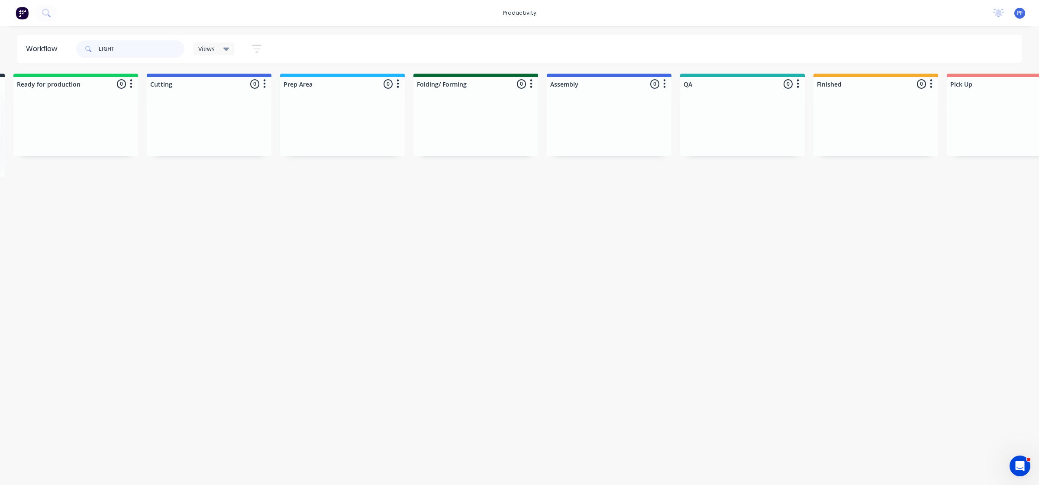
scroll to position [0, 0]
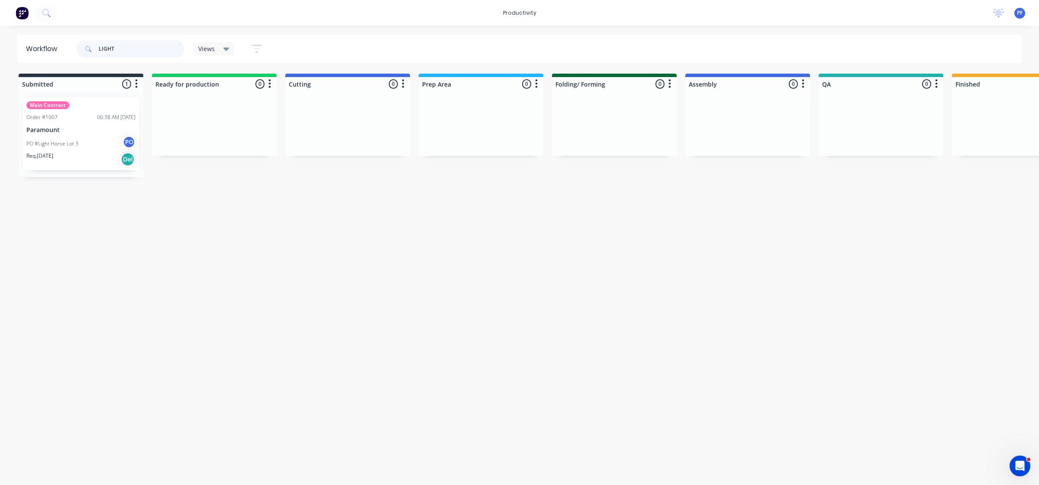
drag, startPoint x: 126, startPoint y: 47, endPoint x: 15, endPoint y: 47, distance: 110.4
click at [16, 47] on div "Workflow LIGHT Views Save new view None (Default) edit Assembly edit Dispatch e…" at bounding box center [519, 49] width 1039 height 28
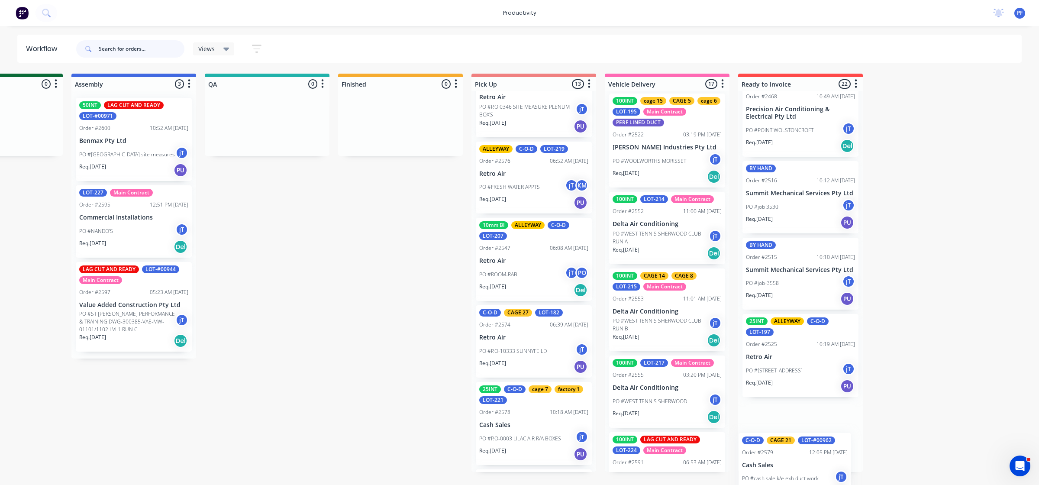
scroll to position [0, 622]
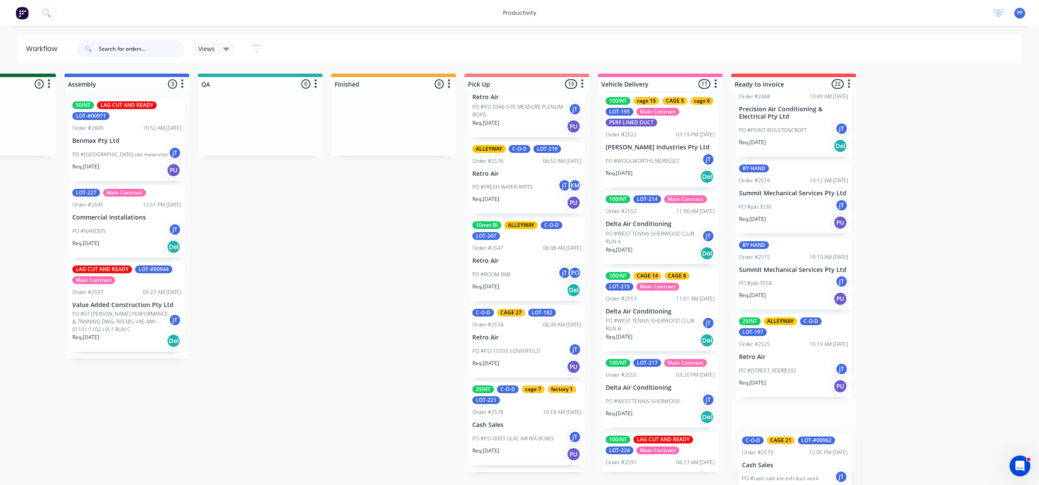
drag, startPoint x: 514, startPoint y: 429, endPoint x: 778, endPoint y: 478, distance: 268.6
click at [778, 472] on div "Submitted 41 Main Contract Order #122 09:03 AM 29/07/24 Precision Air Condition…" at bounding box center [220, 273] width 1695 height 398
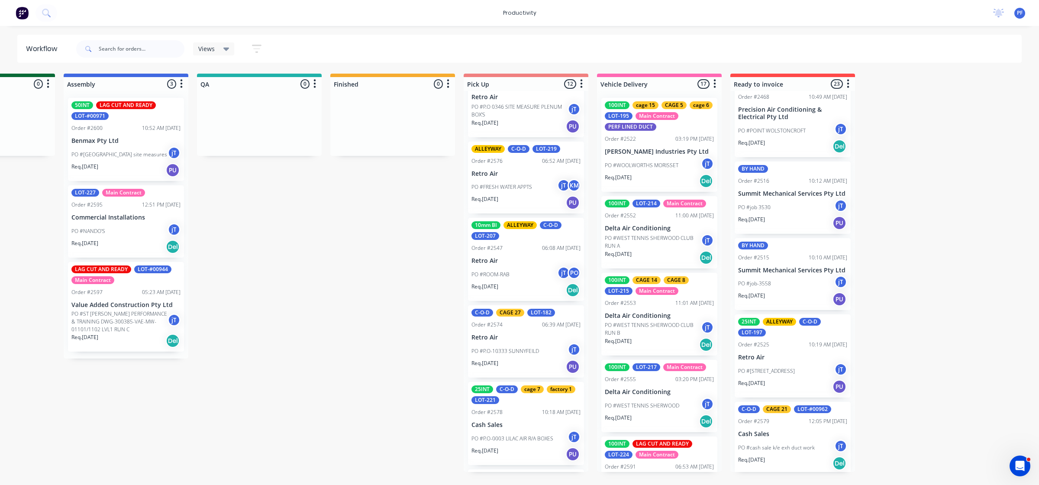
drag, startPoint x: 652, startPoint y: 245, endPoint x: 650, endPoint y: 249, distance: 4.5
click at [691, 312] on div "Mark as Delivered" at bounding box center [695, 310] width 87 height 18
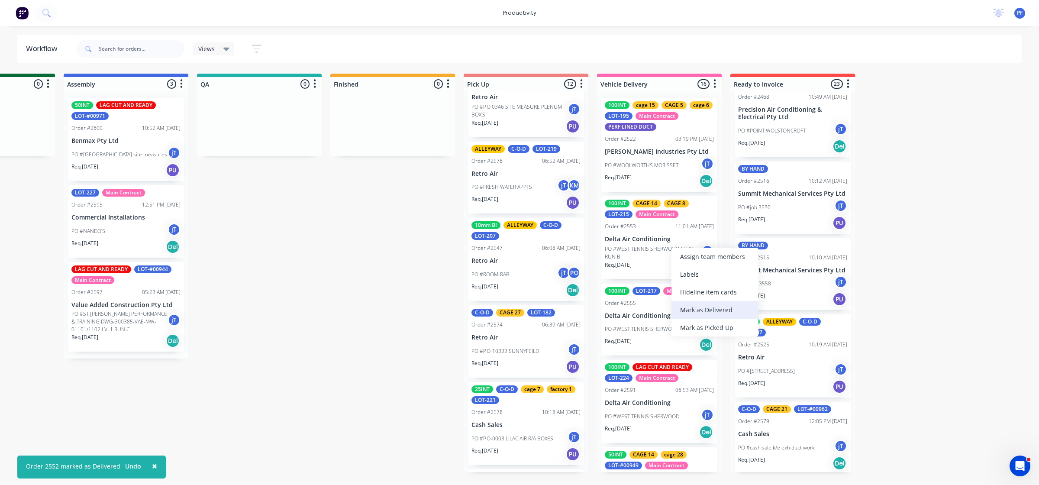
click at [708, 312] on div "Mark as Delivered" at bounding box center [715, 310] width 87 height 18
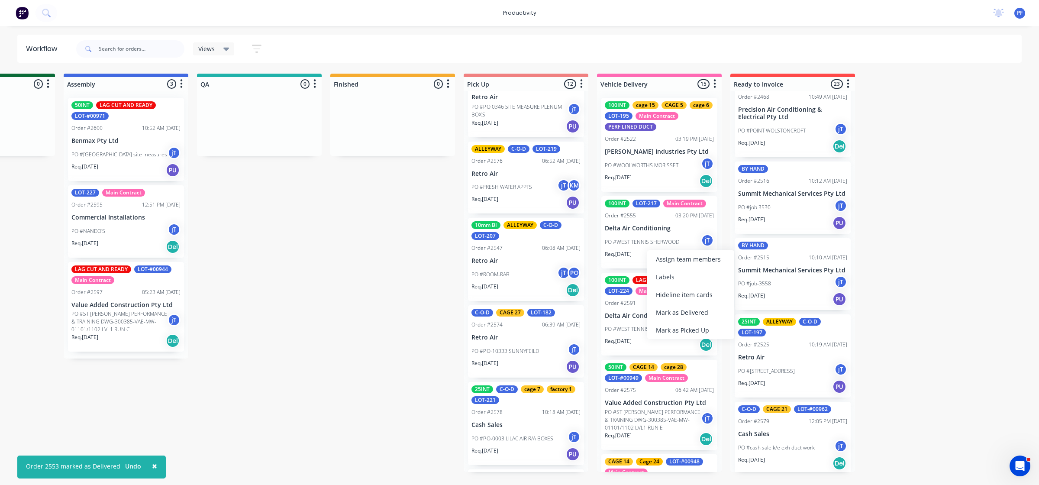
drag, startPoint x: 680, startPoint y: 306, endPoint x: 671, endPoint y: 286, distance: 21.7
click at [680, 304] on div "Mark as Delivered" at bounding box center [690, 313] width 87 height 18
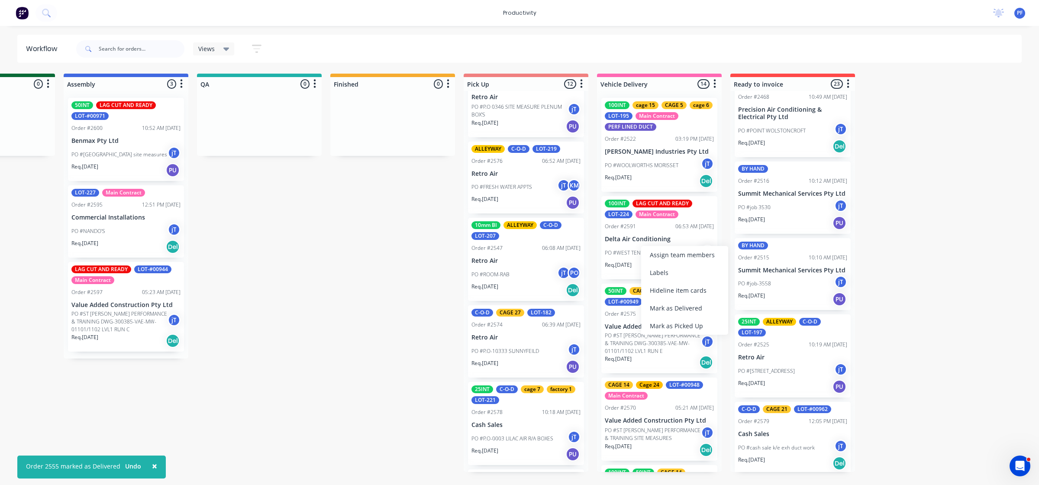
click at [674, 304] on div "Mark as Delivered" at bounding box center [684, 308] width 87 height 18
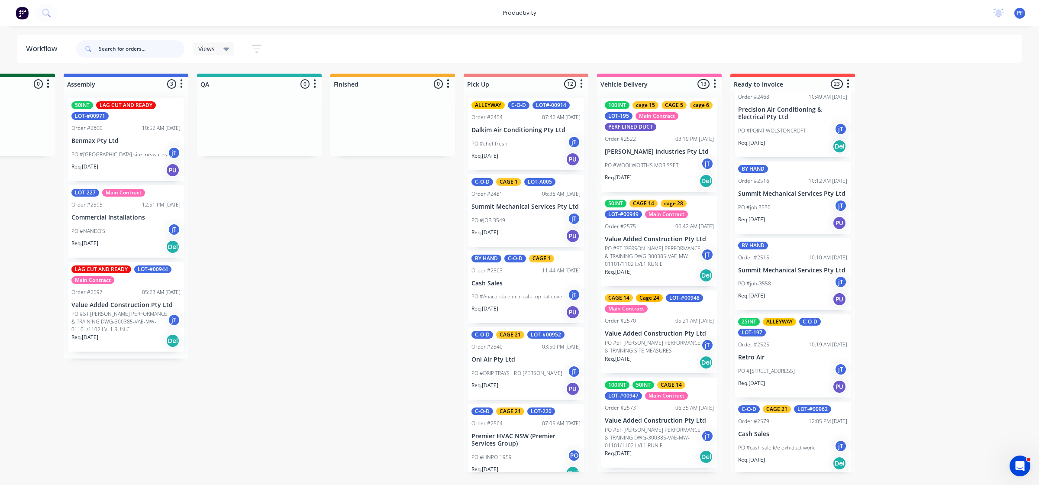
drag, startPoint x: 107, startPoint y: 46, endPoint x: 112, endPoint y: 46, distance: 5.2
click at [109, 46] on input "text" at bounding box center [142, 48] width 86 height 17
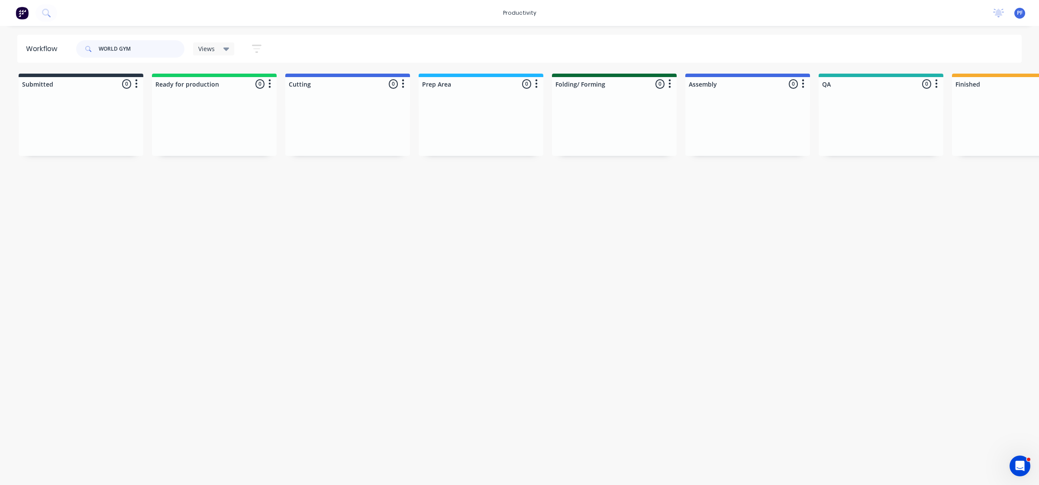
type input "WORLD GYM"
drag, startPoint x: 152, startPoint y: 45, endPoint x: 39, endPoint y: 61, distance: 114.3
click at [39, 63] on div "Workflow WORLD GYM Views Save new view None (Default) edit Assembly edit Dispat…" at bounding box center [519, 251] width 1039 height 433
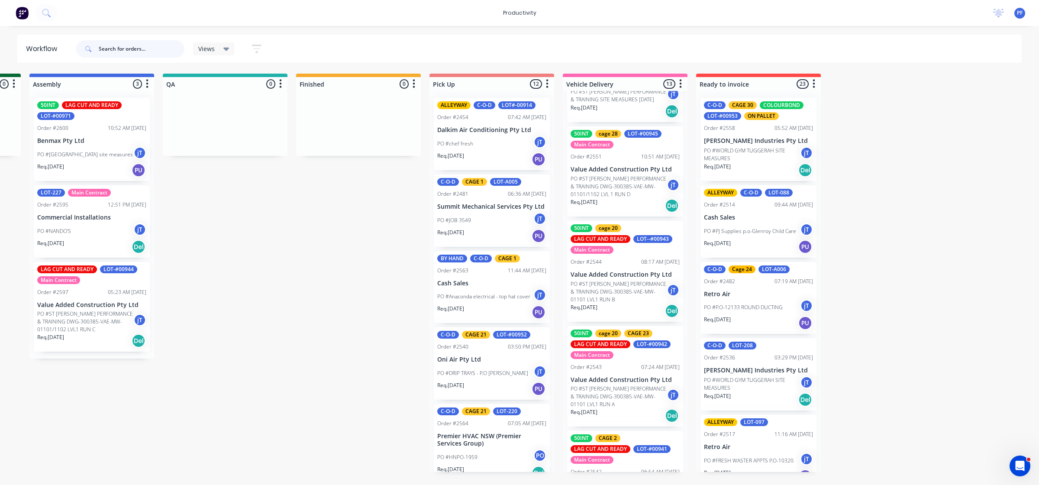
scroll to position [595, 0]
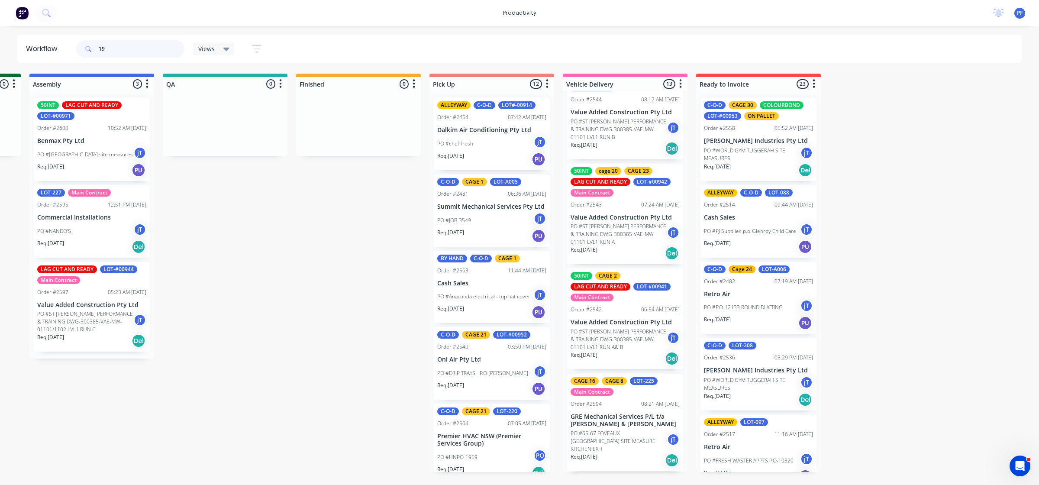
type input "195"
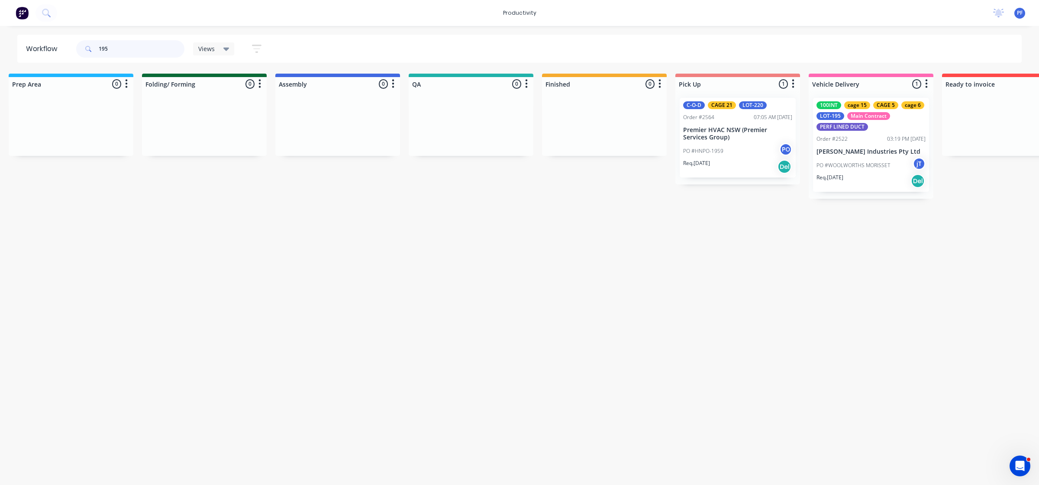
scroll to position [0, 0]
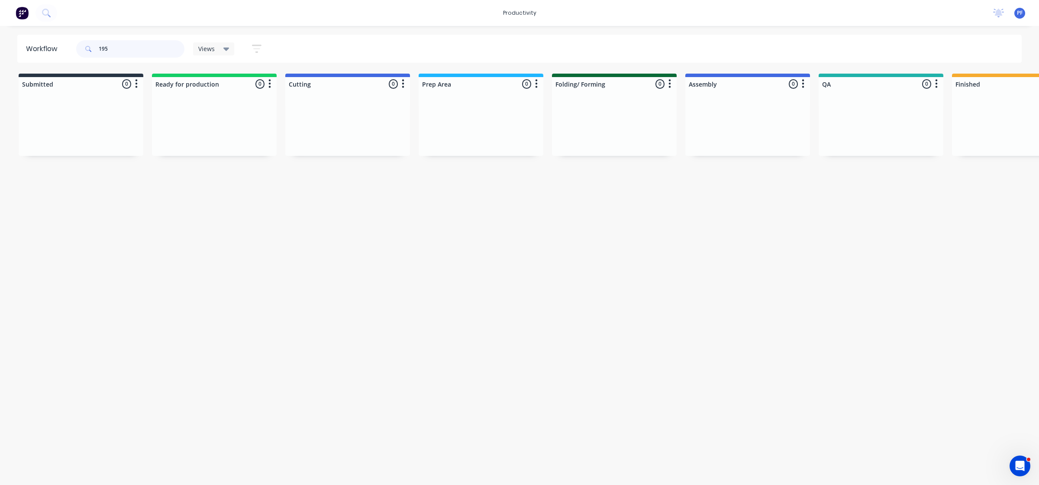
drag, startPoint x: 128, startPoint y: 50, endPoint x: 66, endPoint y: 50, distance: 61.9
click at [66, 50] on header "Workflow 195 Views Save new view None (Default) edit Assembly edit Dispatch edi…" at bounding box center [519, 49] width 1005 height 28
type input "8"
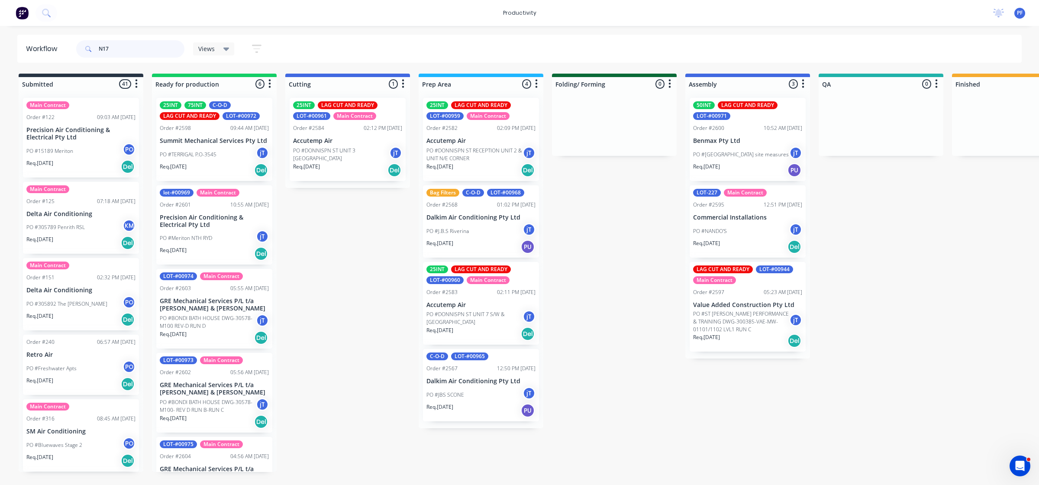
type input "N175"
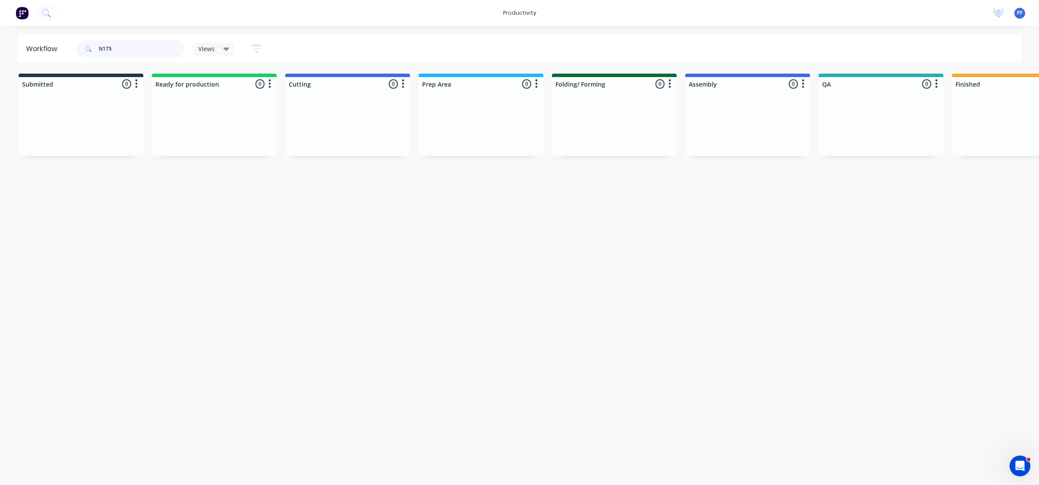
drag, startPoint x: 135, startPoint y: 48, endPoint x: 75, endPoint y: 44, distance: 59.9
click at [75, 44] on div "N175 Views Save new view None (Default) edit Assembly edit Dispatch edit Invoic…" at bounding box center [172, 49] width 197 height 26
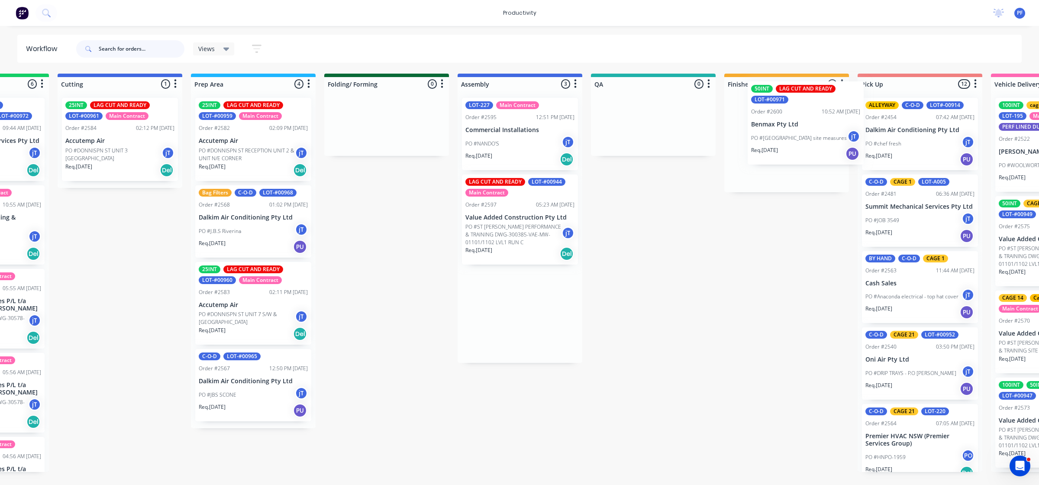
drag, startPoint x: 747, startPoint y: 155, endPoint x: 802, endPoint y: 140, distance: 57.0
click at [802, 140] on div "Submitted 41 Main Contract Order #122 09:03 AM 29/07/24 Precision Air Condition…" at bounding box center [613, 273] width 1695 height 398
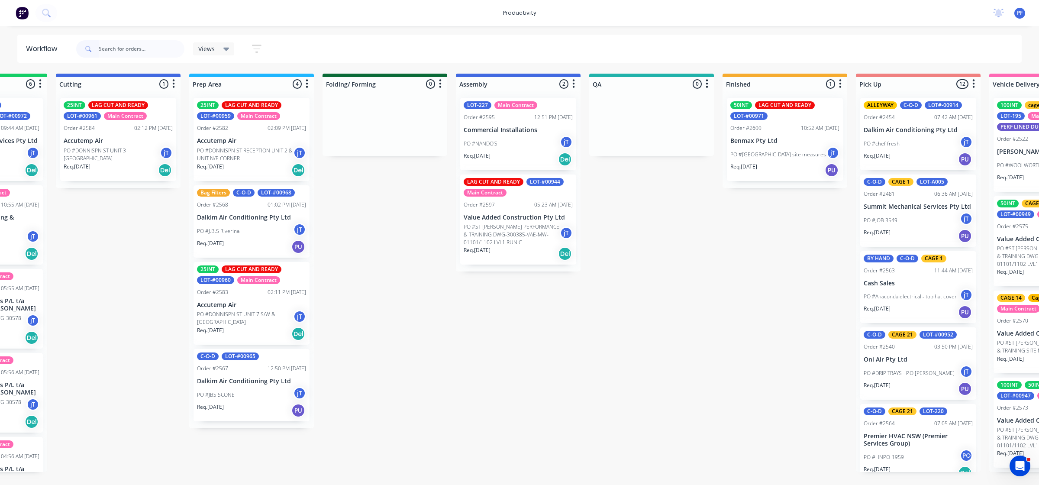
click at [760, 146] on div "PO #Newcastle UNI site measures jT" at bounding box center [785, 154] width 109 height 16
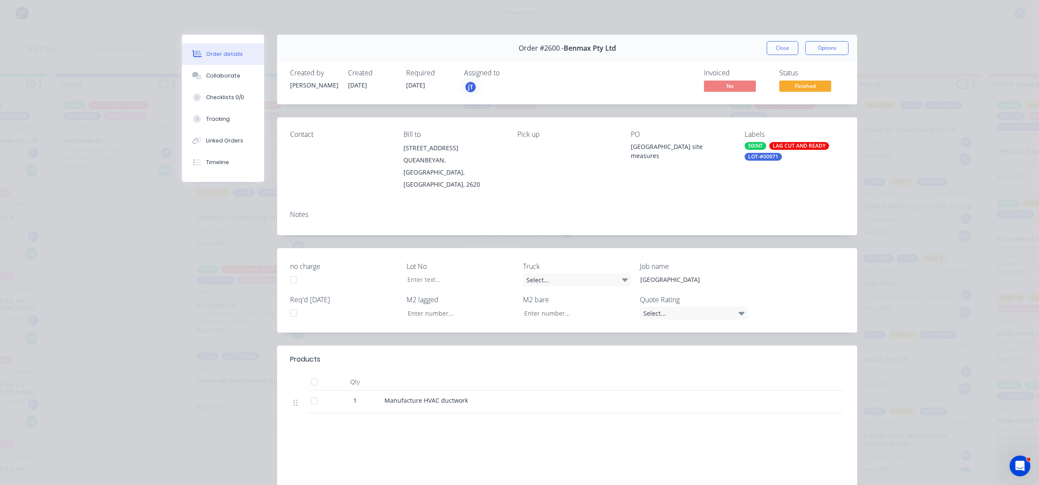
click at [752, 157] on div "LOT-#00971" at bounding box center [763, 157] width 37 height 8
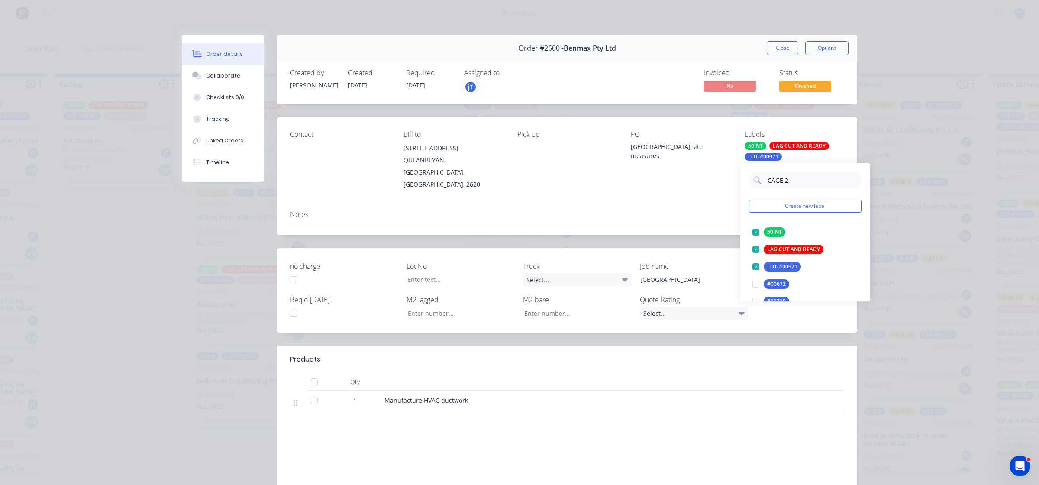
type input "CAGE 29"
click at [754, 228] on div at bounding box center [755, 231] width 17 height 17
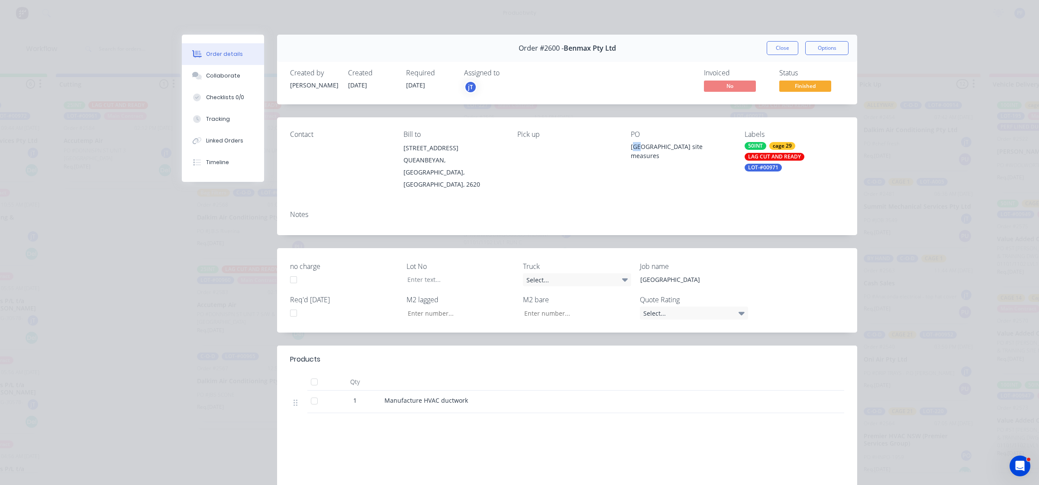
drag, startPoint x: 639, startPoint y: 184, endPoint x: 702, endPoint y: 107, distance: 100.0
click at [641, 181] on div "Contact Bill to 33-35 Hincksman St QUEANBEYAN, New South Wales, Australia, 2620…" at bounding box center [567, 160] width 580 height 86
click at [769, 46] on button "Close" at bounding box center [783, 48] width 32 height 14
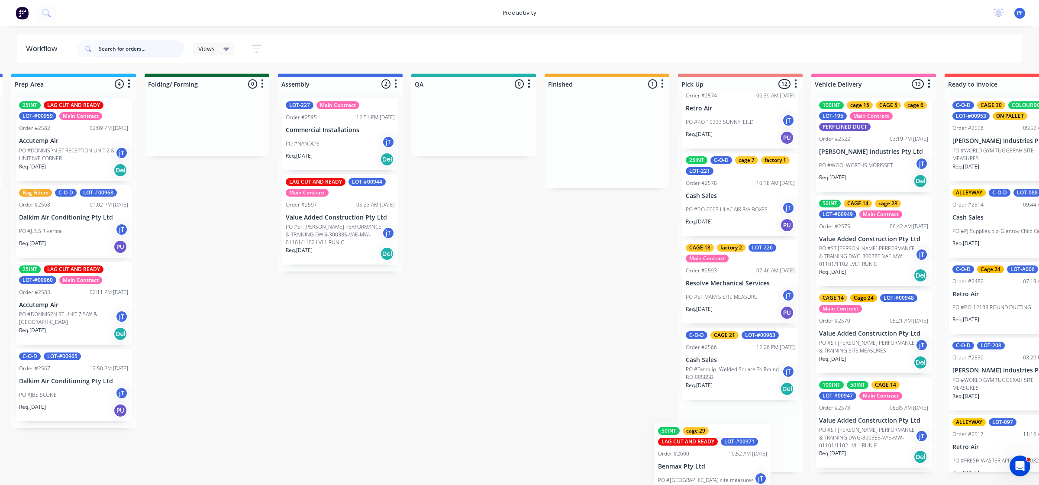
scroll to position [676, 0]
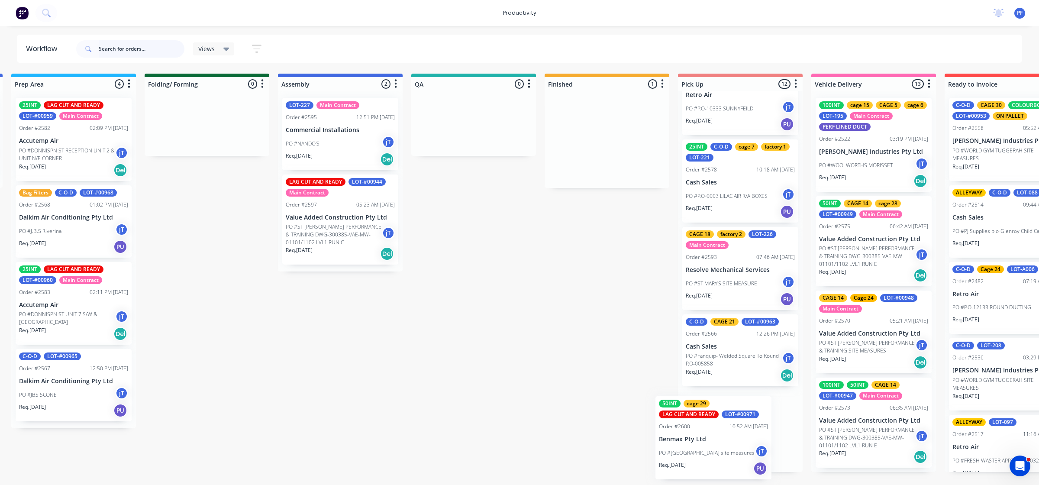
drag, startPoint x: 769, startPoint y: 151, endPoint x: 705, endPoint y: 444, distance: 300.2
click at [705, 444] on div "Submitted 41 Main Contract Order #122 09:03 AM 29/07/24 Precision Air Condition…" at bounding box center [433, 273] width 1695 height 398
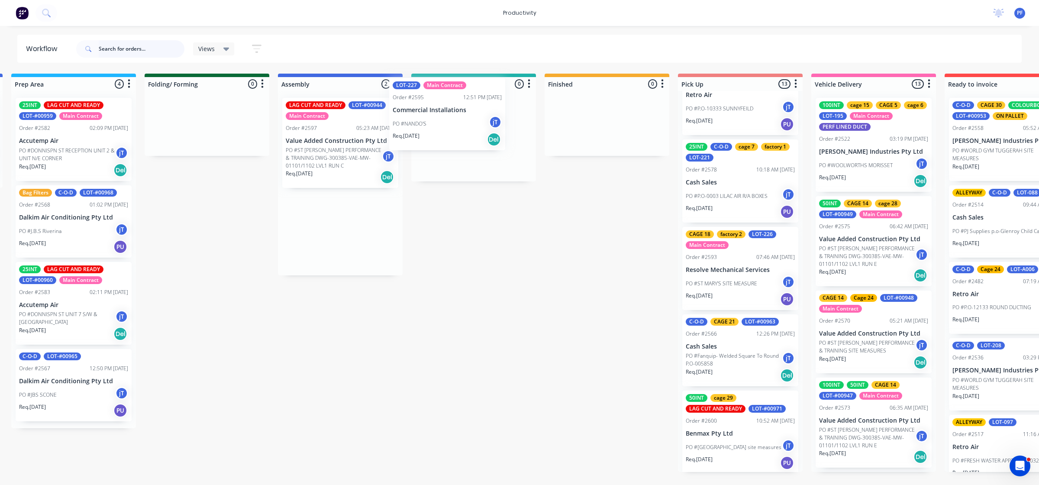
drag, startPoint x: 340, startPoint y: 154, endPoint x: 288, endPoint y: 116, distance: 65.0
click at [443, 131] on div "Submitted 41 Main Contract Order #122 09:03 AM 29/07/24 Precision Air Condition…" at bounding box center [433, 273] width 1695 height 398
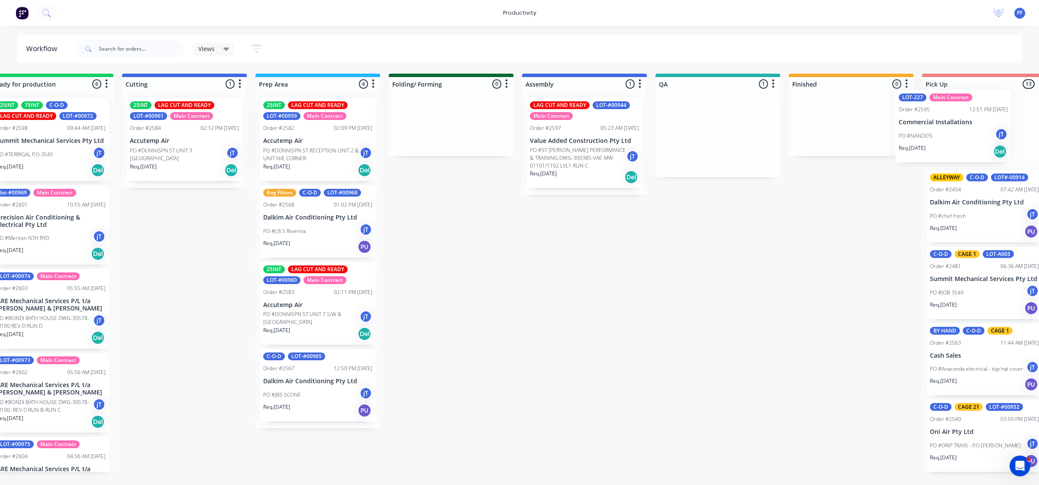
drag, startPoint x: 854, startPoint y: 155, endPoint x: 926, endPoint y: 149, distance: 71.7
click at [926, 149] on div "Submitted 41 Main Contract Order #122 09:03 AM [DATE] Precision Air Conditionin…" at bounding box center [677, 273] width 1695 height 398
